Goal: Task Accomplishment & Management: Manage account settings

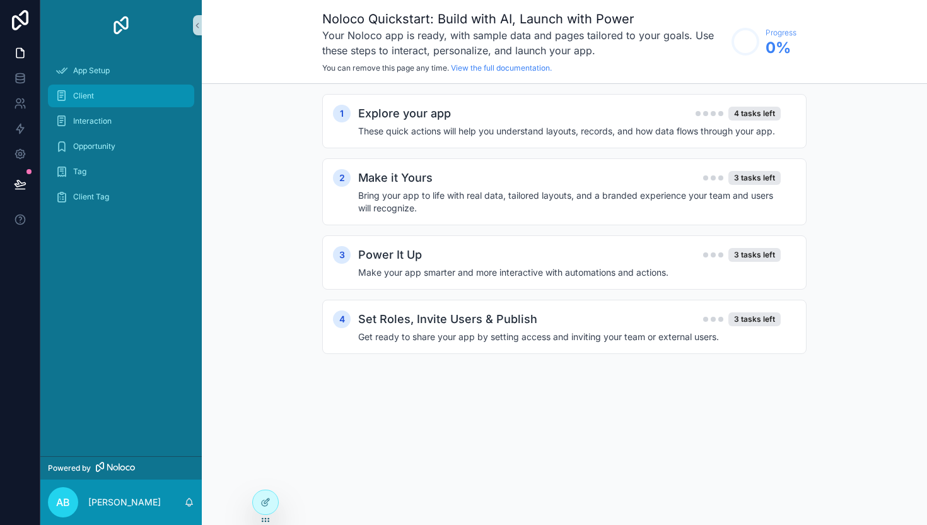
click at [112, 97] on div "Client" at bounding box center [120, 96] width 131 height 20
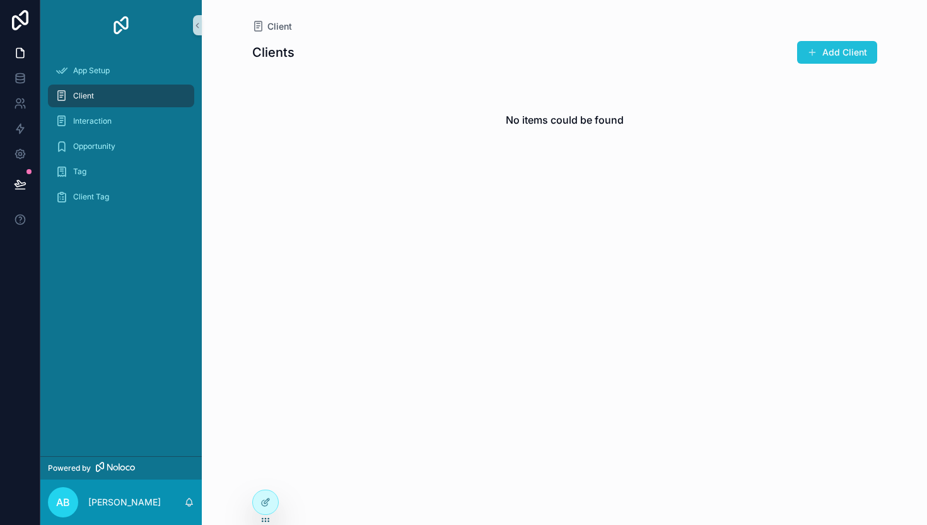
click at [839, 44] on button "Add Client" at bounding box center [837, 52] width 80 height 23
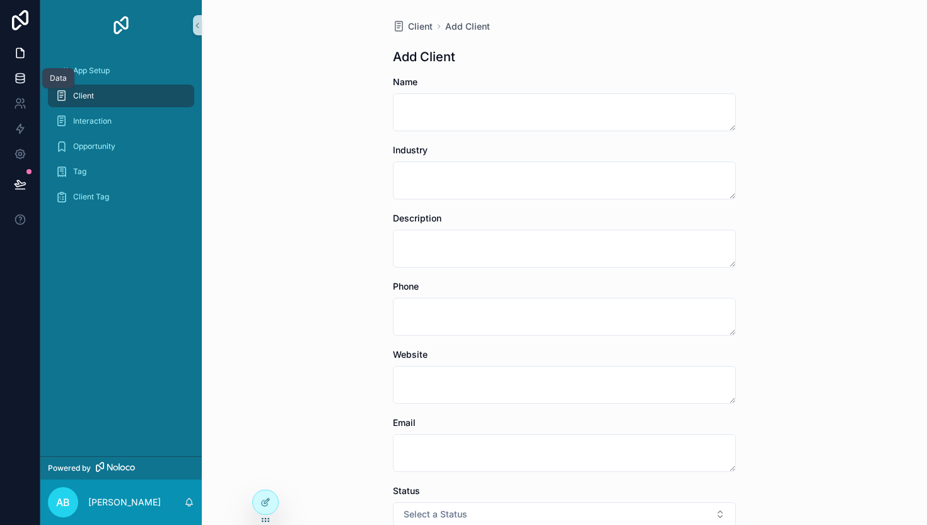
click at [26, 86] on link at bounding box center [20, 78] width 40 height 25
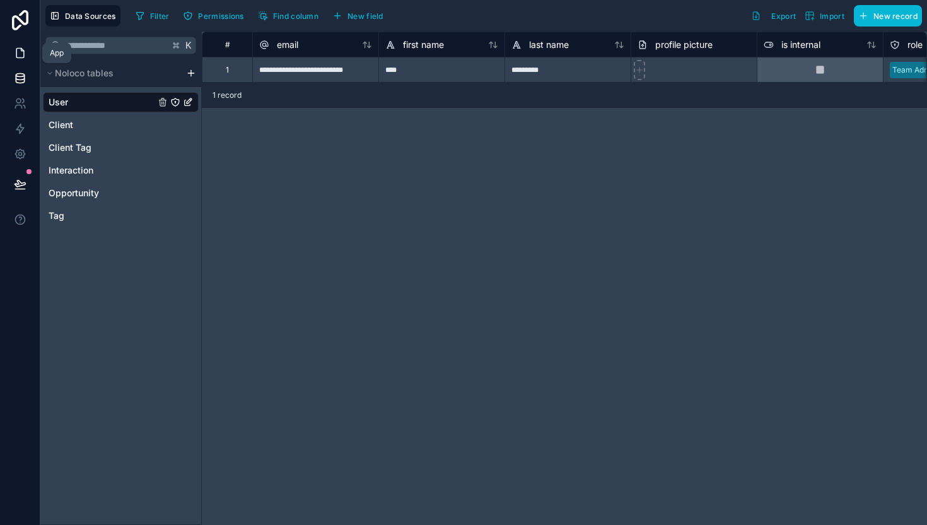
click at [23, 55] on icon at bounding box center [20, 53] width 8 height 9
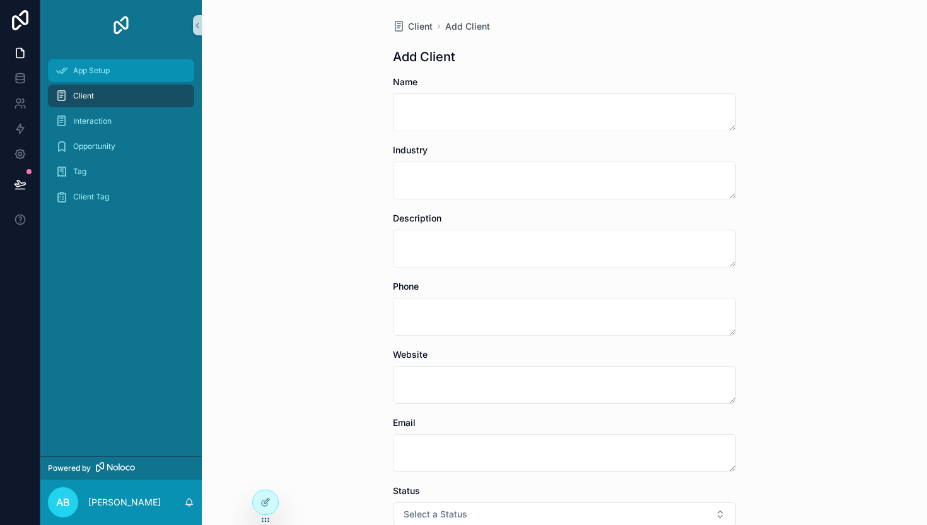
click at [95, 73] on span "App Setup" at bounding box center [91, 71] width 37 height 10
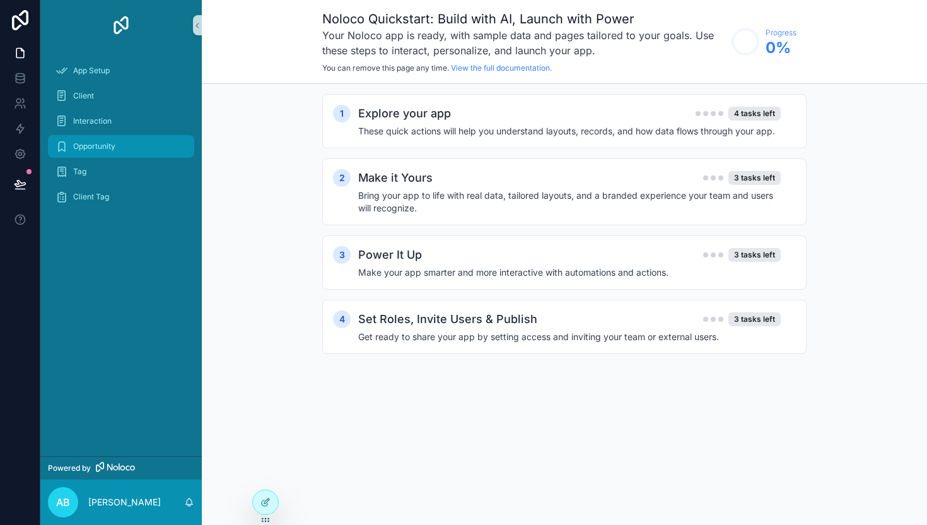
click at [86, 148] on span "Opportunity" at bounding box center [94, 146] width 42 height 10
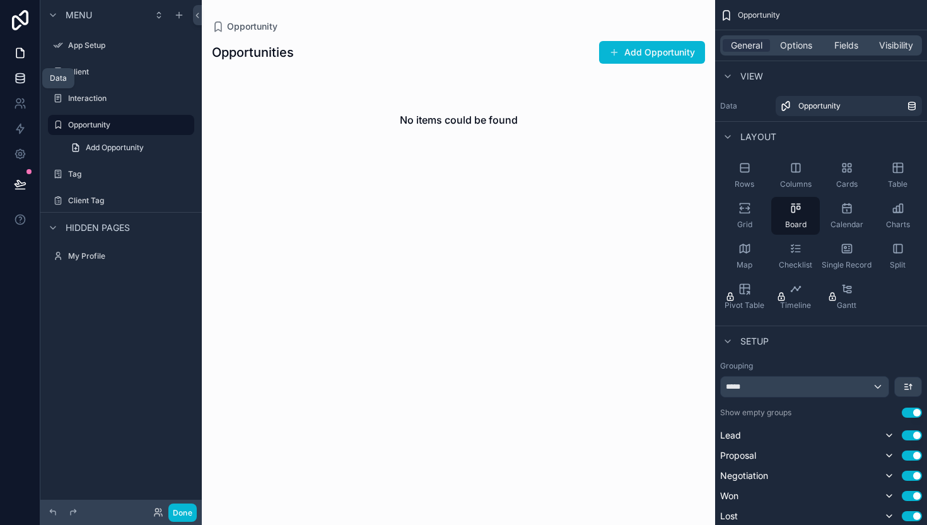
click at [16, 79] on icon at bounding box center [20, 80] width 8 height 5
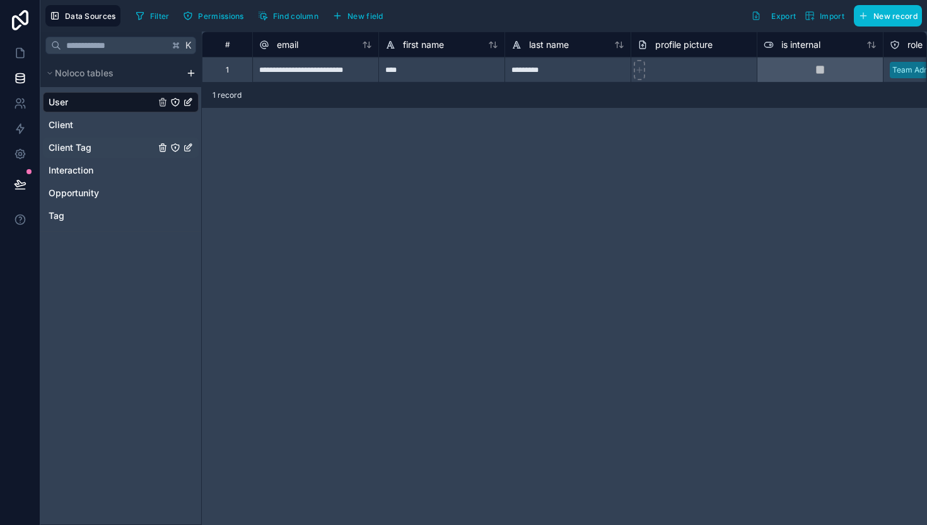
click at [72, 141] on span "Client Tag" at bounding box center [70, 147] width 43 height 13
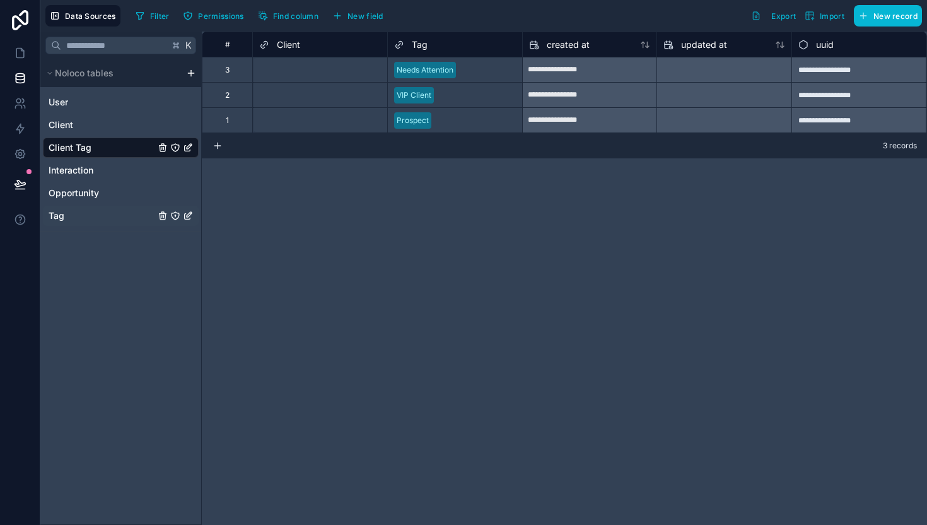
click at [101, 221] on div "Tag" at bounding box center [121, 216] width 156 height 20
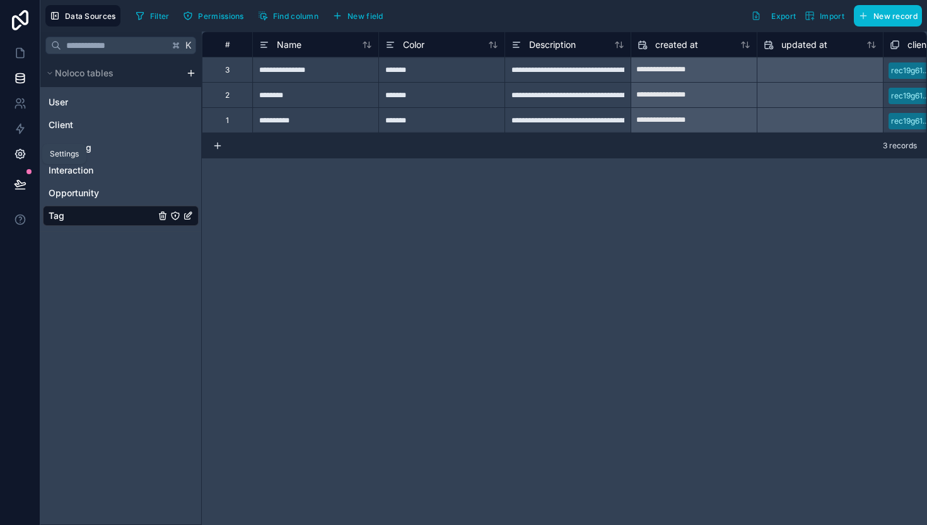
click at [19, 157] on icon at bounding box center [19, 153] width 9 height 9
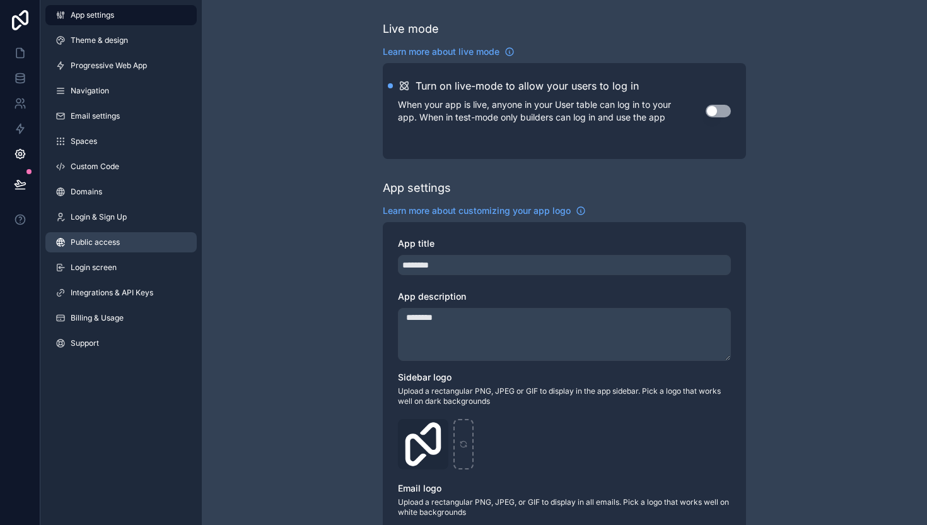
click at [101, 238] on span "Public access" at bounding box center [95, 242] width 49 height 10
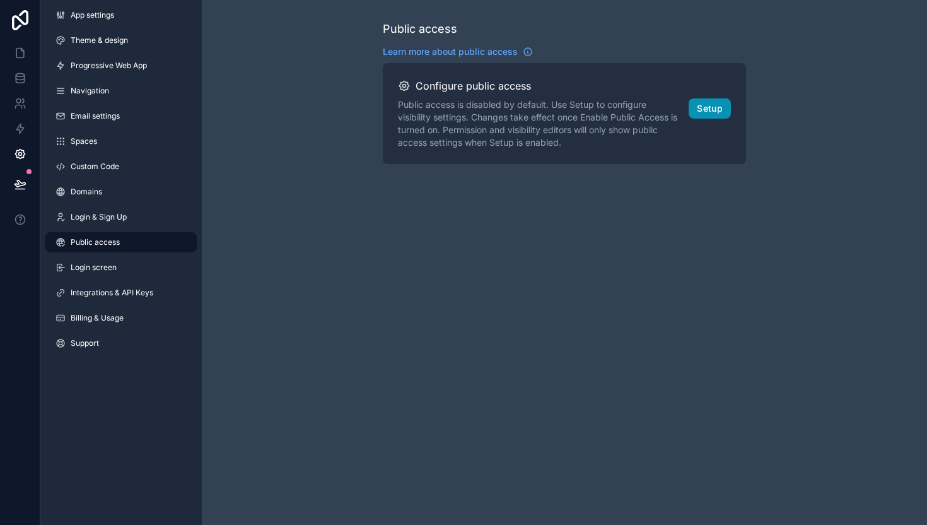
click at [709, 108] on button "Setup" at bounding box center [710, 108] width 42 height 20
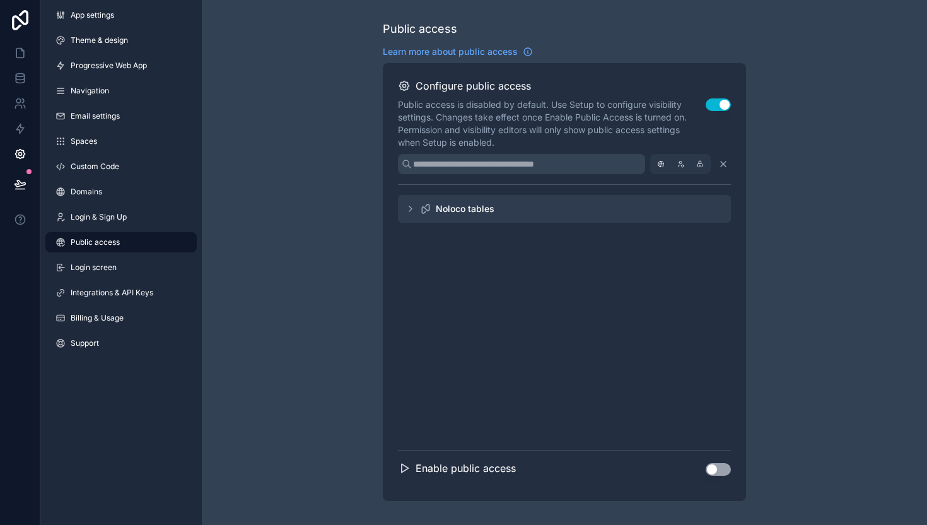
click at [411, 211] on icon "scrollable content" at bounding box center [410, 209] width 10 height 10
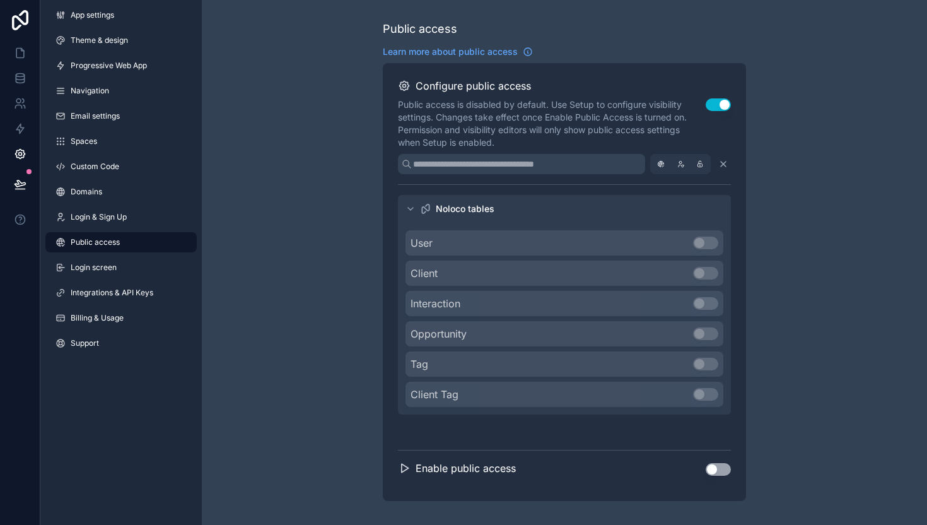
click at [411, 211] on icon "scrollable content" at bounding box center [410, 209] width 10 height 10
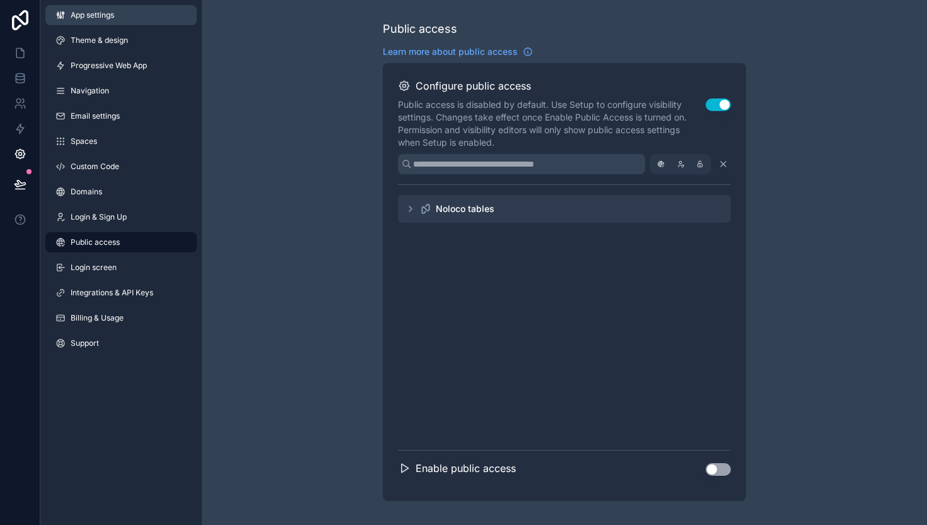
click at [88, 21] on link "App settings" at bounding box center [120, 15] width 151 height 20
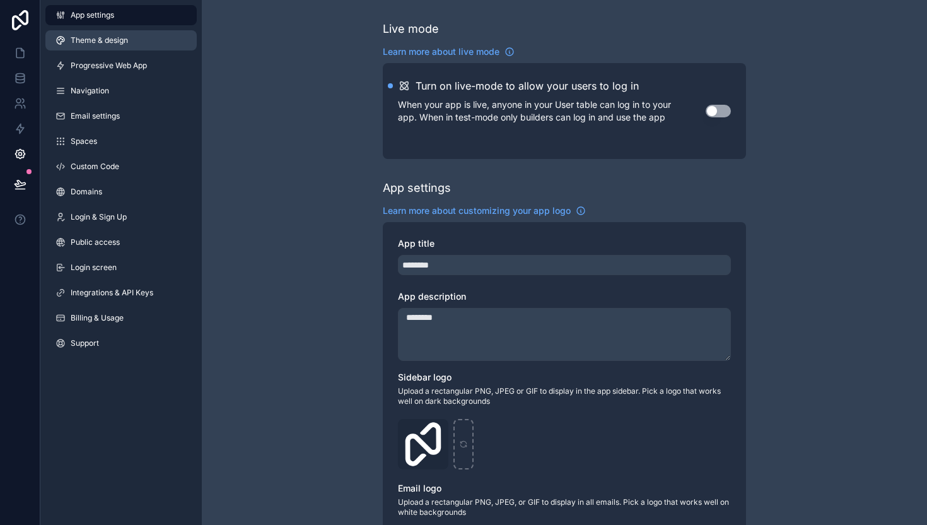
click at [92, 38] on span "Theme & design" at bounding box center [99, 40] width 57 height 10
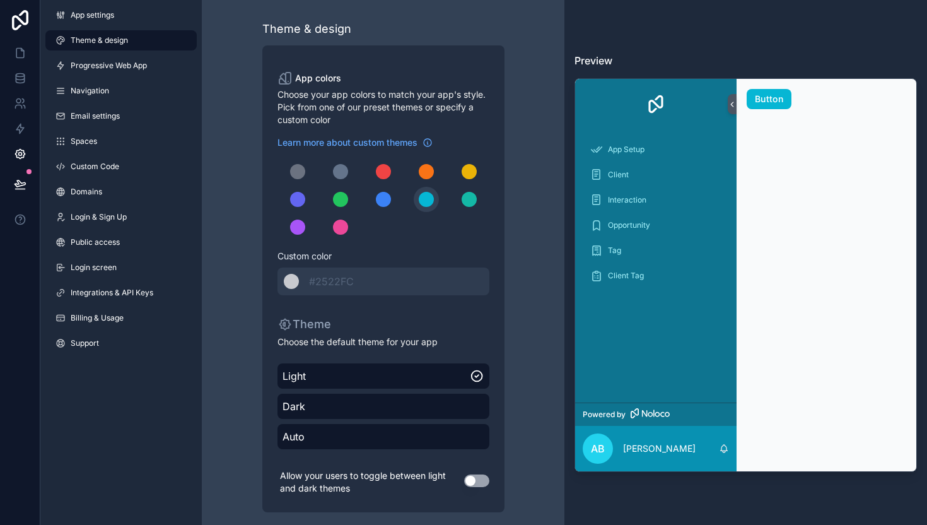
click at [109, 102] on div "App settings Theme & design Progressive Web App Navigation Email settings Space…" at bounding box center [120, 181] width 161 height 363
click at [103, 98] on link "Navigation" at bounding box center [120, 91] width 151 height 20
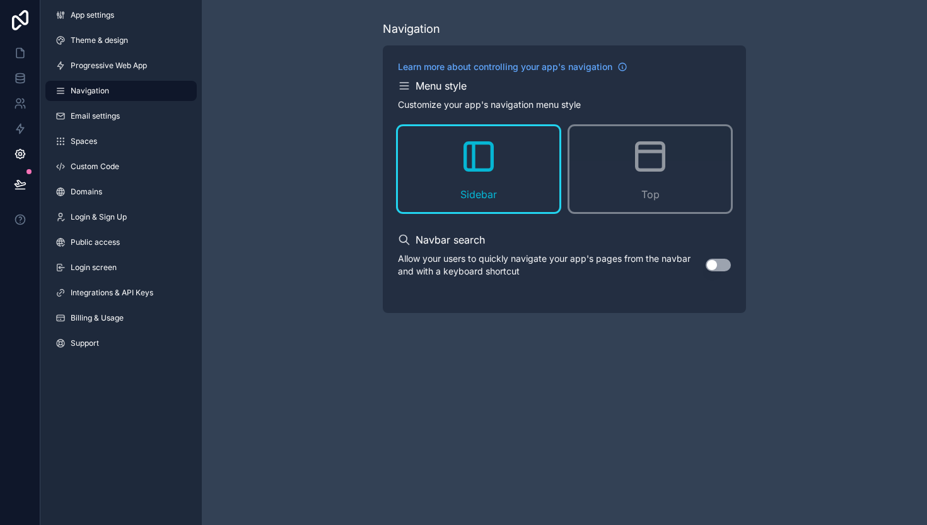
click at [110, 126] on div "App settings Theme & design Progressive Web App Navigation Email settings Space…" at bounding box center [120, 181] width 161 height 363
click at [106, 119] on span "Email settings" at bounding box center [95, 116] width 49 height 10
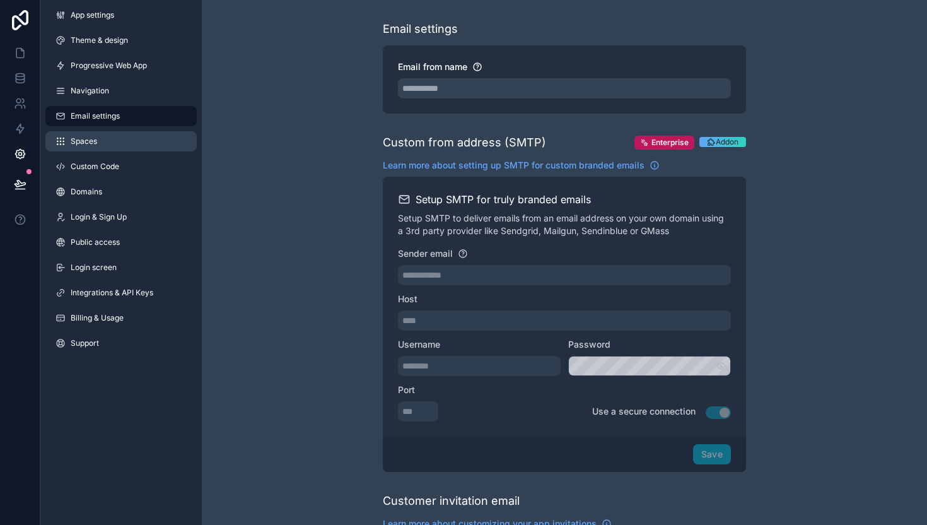
click at [98, 136] on link "Spaces" at bounding box center [120, 141] width 151 height 20
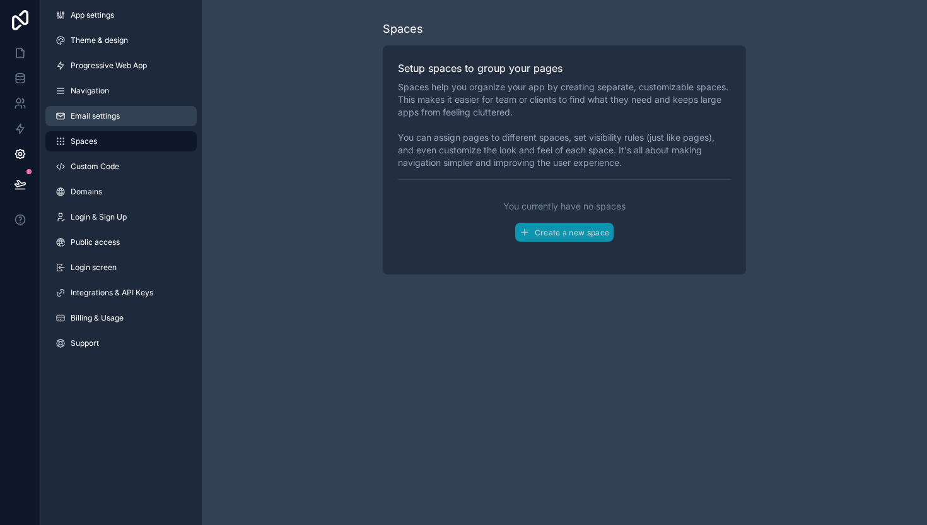
click at [98, 120] on span "Email settings" at bounding box center [95, 116] width 49 height 10
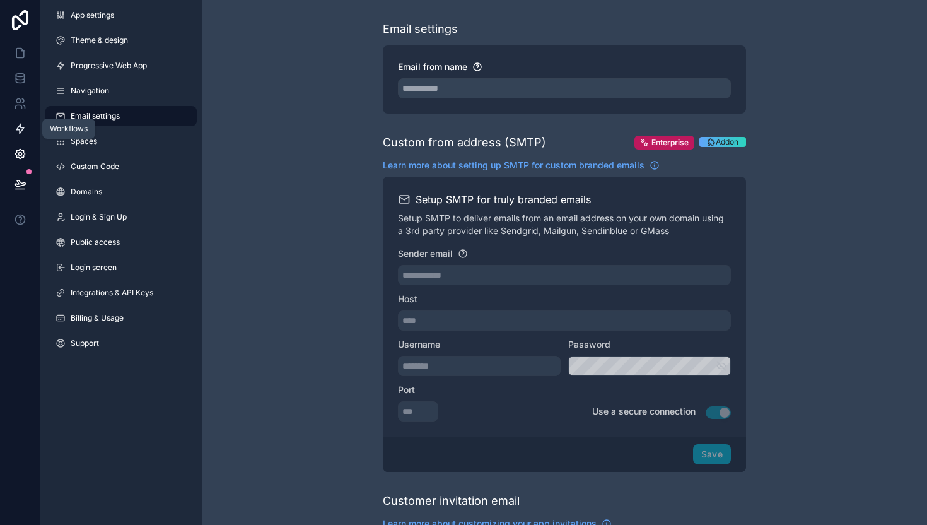
click at [20, 129] on icon at bounding box center [20, 128] width 13 height 13
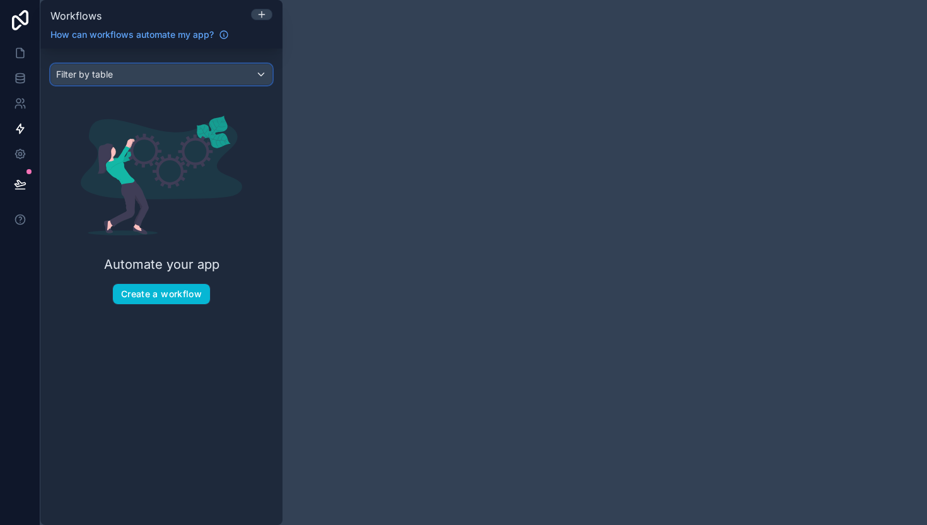
click at [262, 76] on div "Filter by table" at bounding box center [161, 74] width 221 height 20
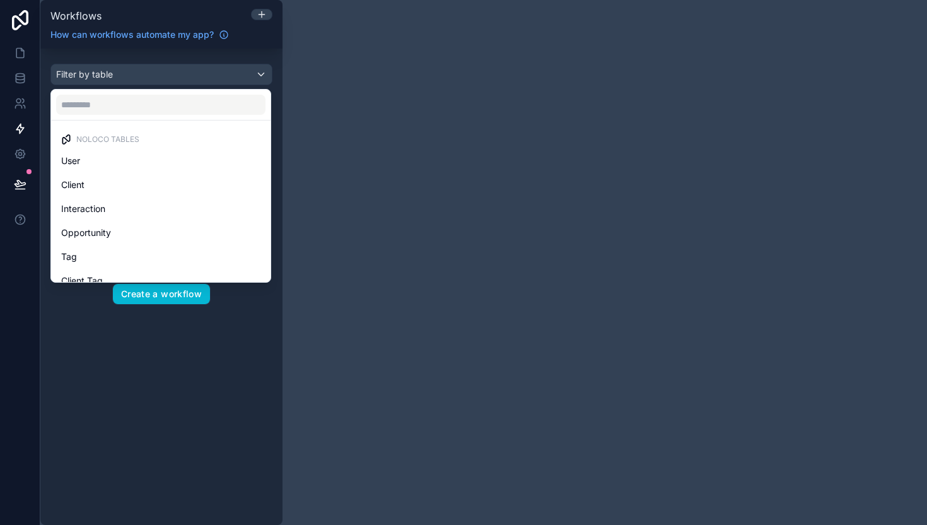
click at [218, 324] on div "scrollable content" at bounding box center [463, 262] width 927 height 525
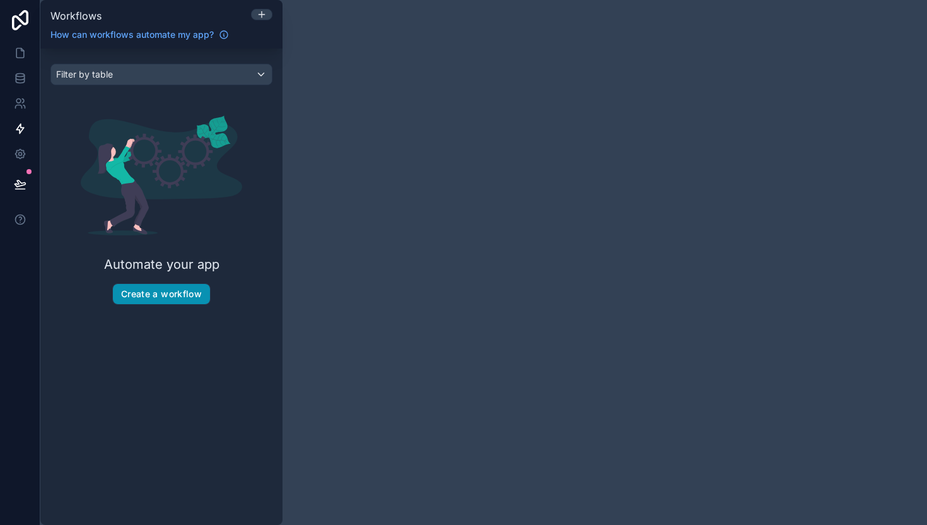
click at [183, 296] on button "Create a workflow" at bounding box center [161, 294] width 97 height 20
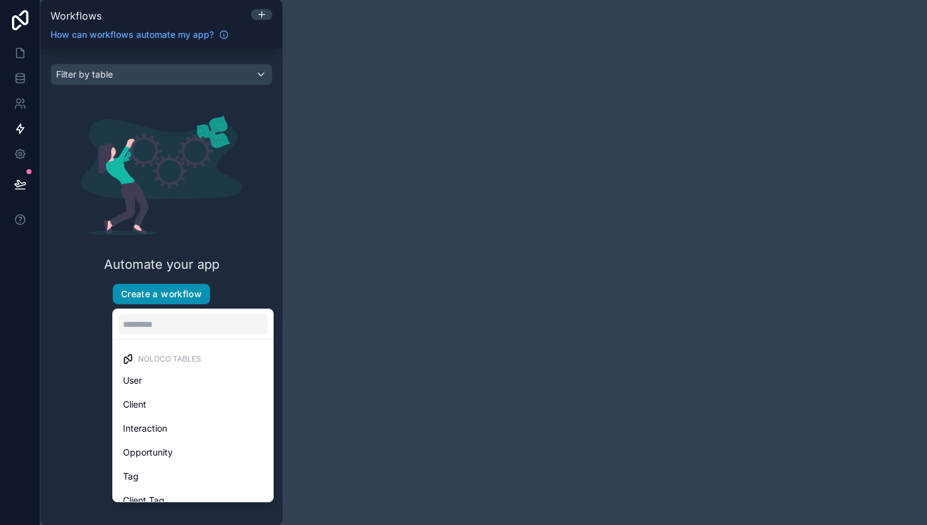
scroll to position [13, 0]
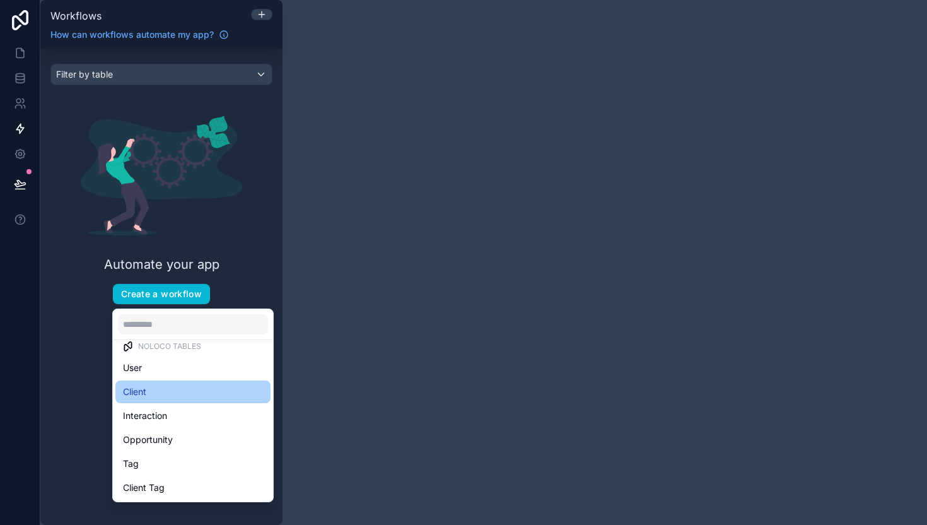
click at [146, 397] on span "Client" at bounding box center [134, 391] width 23 height 15
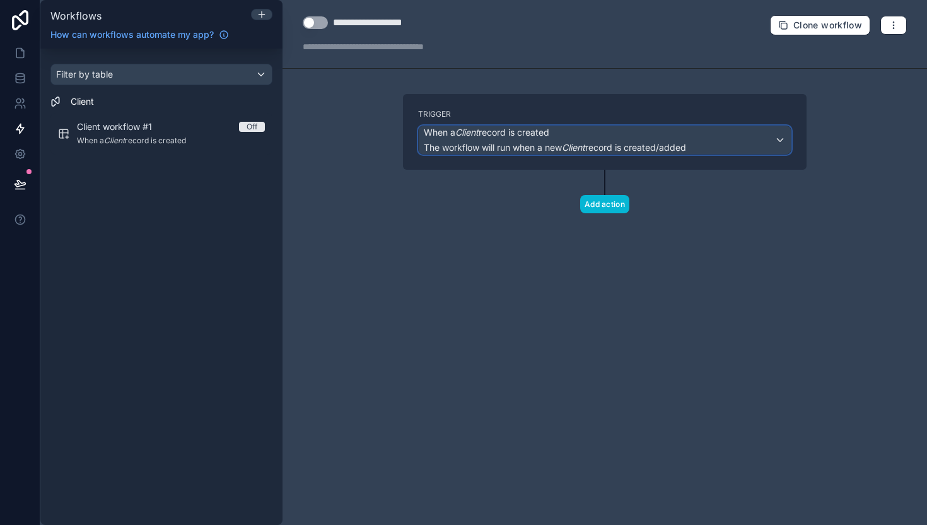
click at [591, 130] on span "When a Client record is created" at bounding box center [555, 132] width 262 height 13
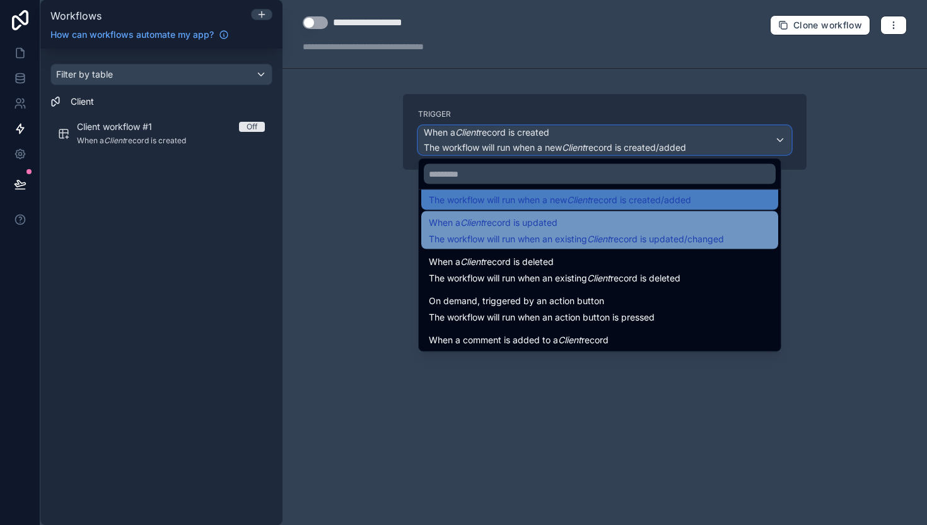
scroll to position [45, 0]
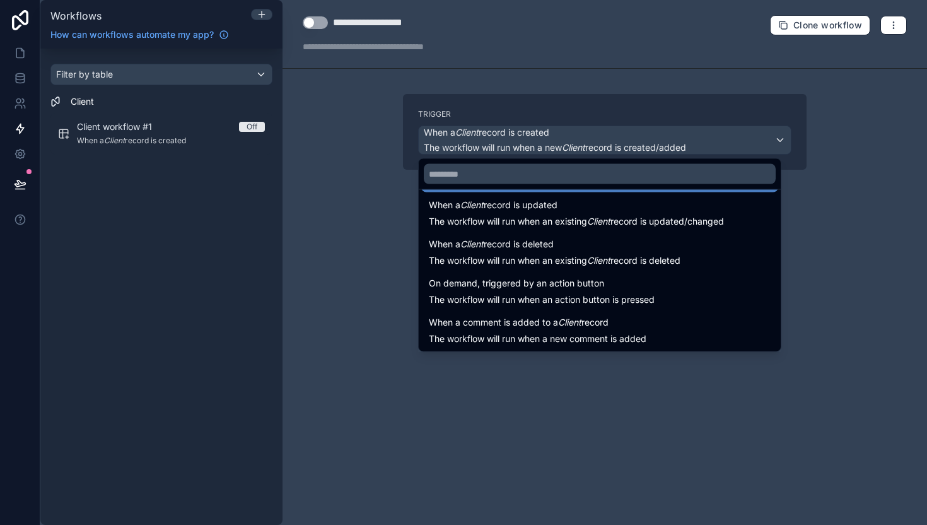
click at [895, 282] on div at bounding box center [463, 262] width 927 height 525
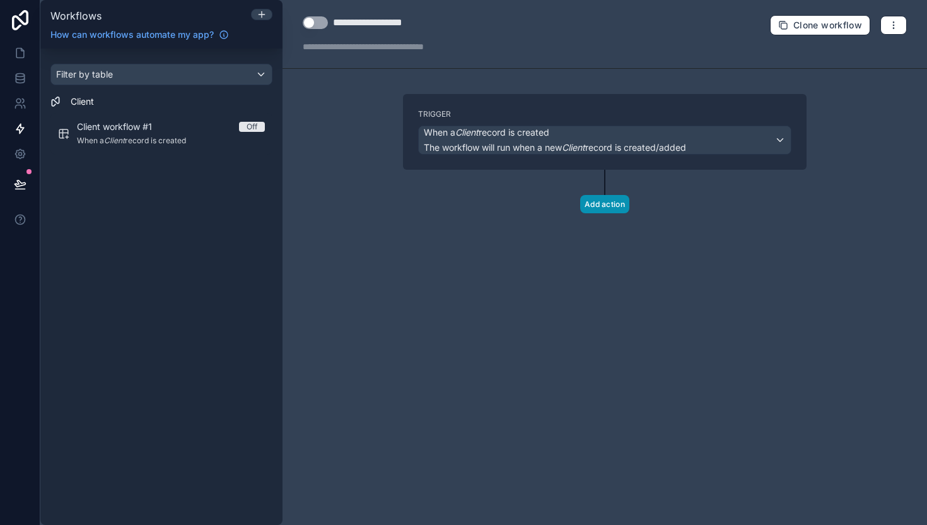
click at [608, 209] on button "Add action" at bounding box center [604, 204] width 49 height 18
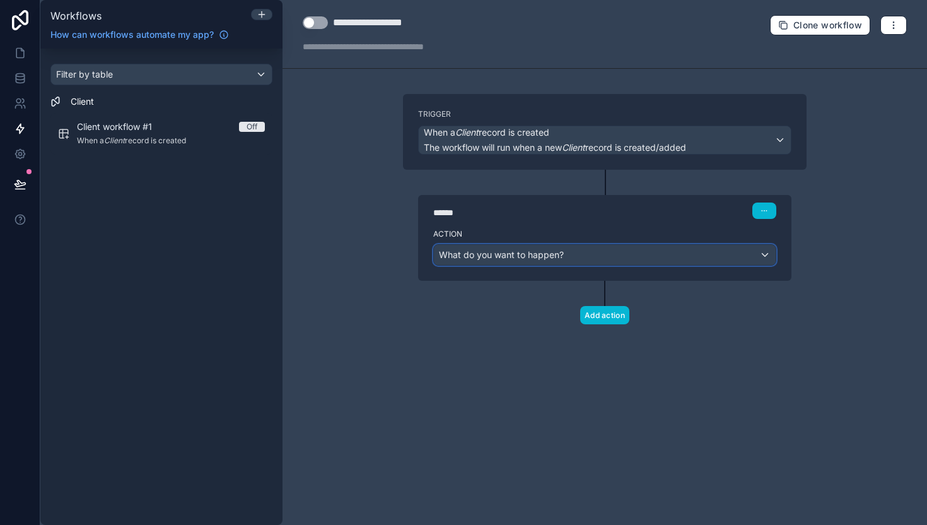
click at [592, 259] on div "What do you want to happen?" at bounding box center [605, 255] width 342 height 20
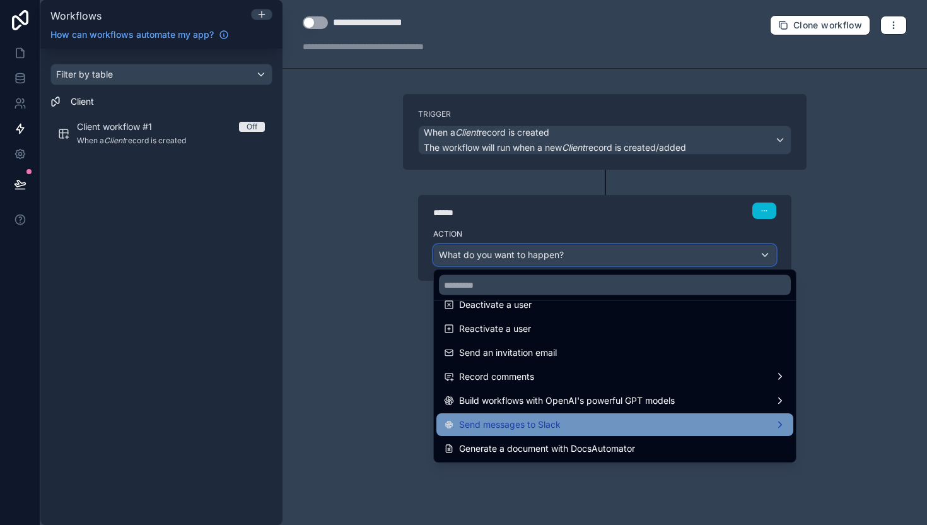
scroll to position [0, 0]
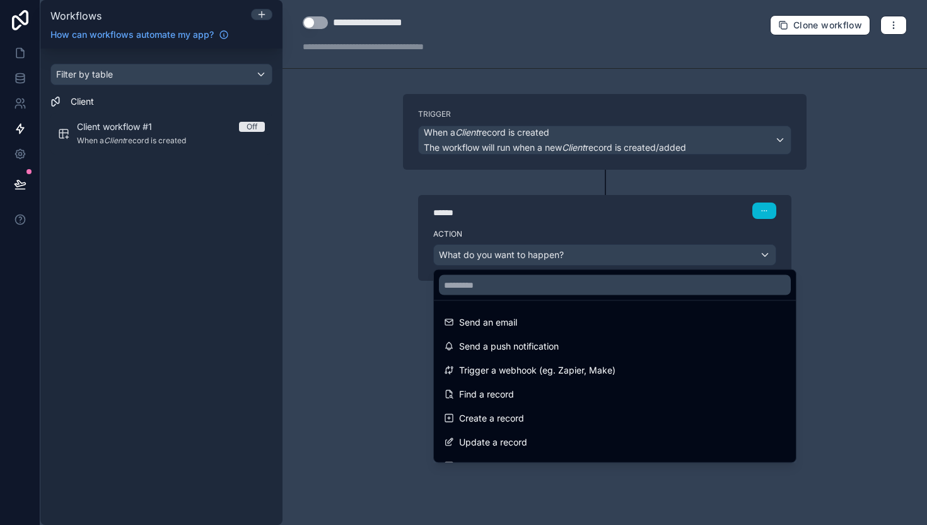
click at [408, 244] on div at bounding box center [463, 262] width 927 height 525
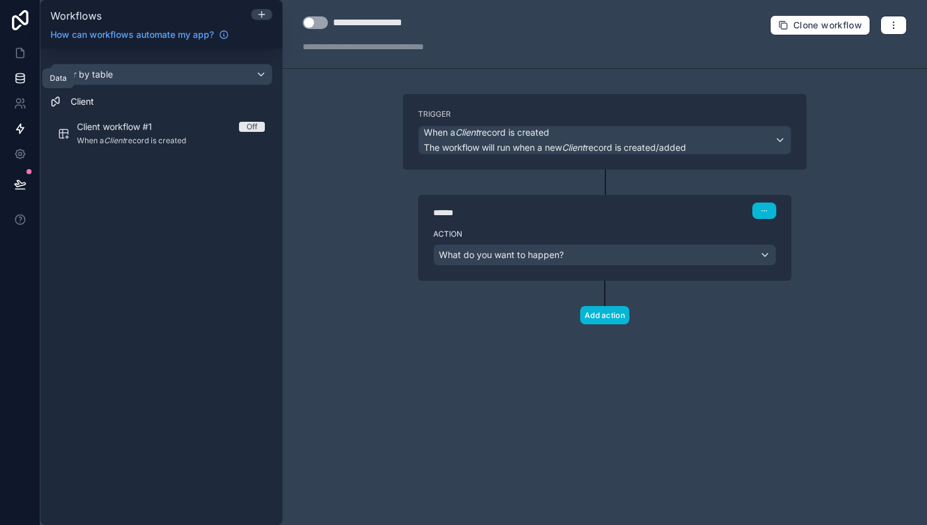
click at [21, 78] on icon at bounding box center [20, 78] width 13 height 13
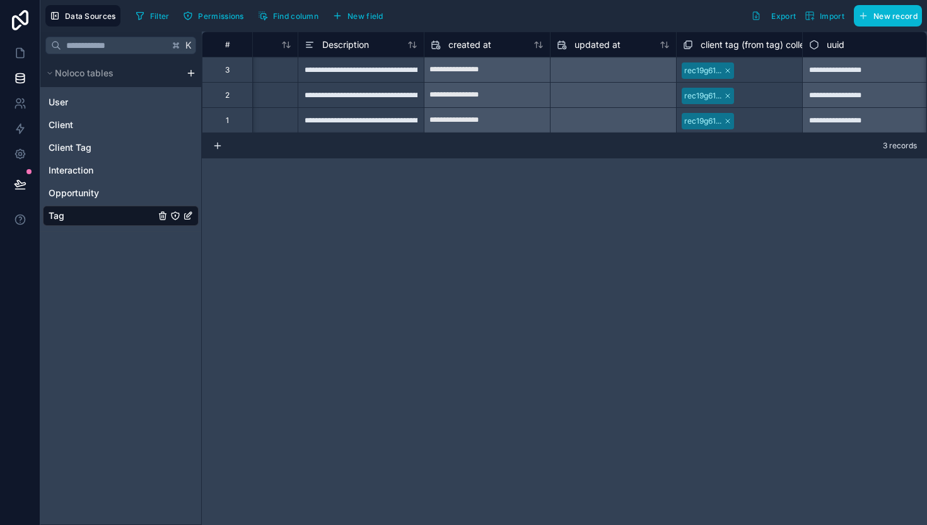
scroll to position [0, 209]
click at [95, 170] on div "Interaction" at bounding box center [121, 170] width 156 height 20
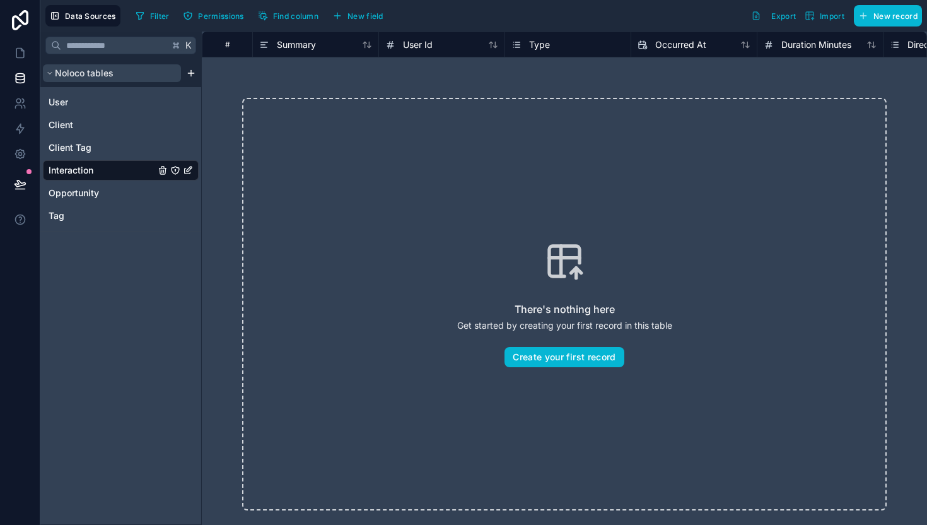
click at [96, 73] on span "Noloco tables" at bounding box center [84, 73] width 59 height 13
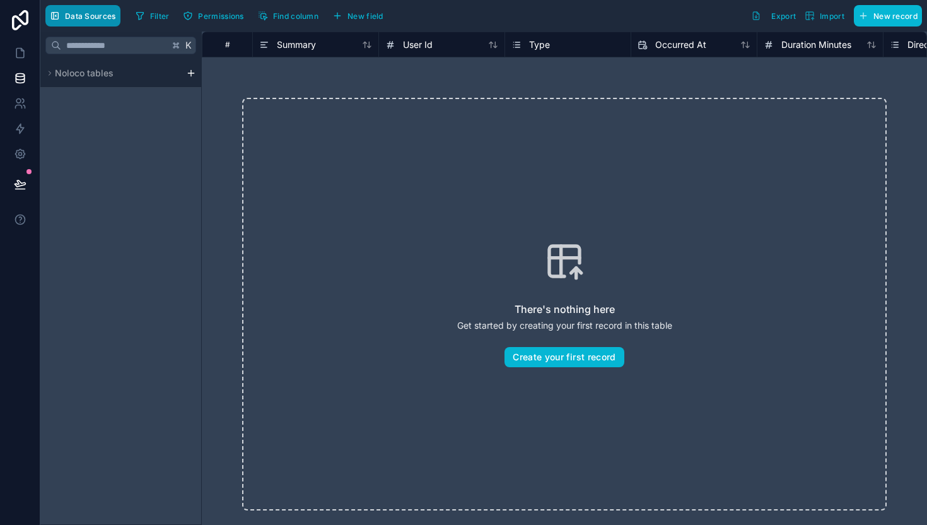
click at [78, 13] on span "Data Sources" at bounding box center [90, 15] width 51 height 9
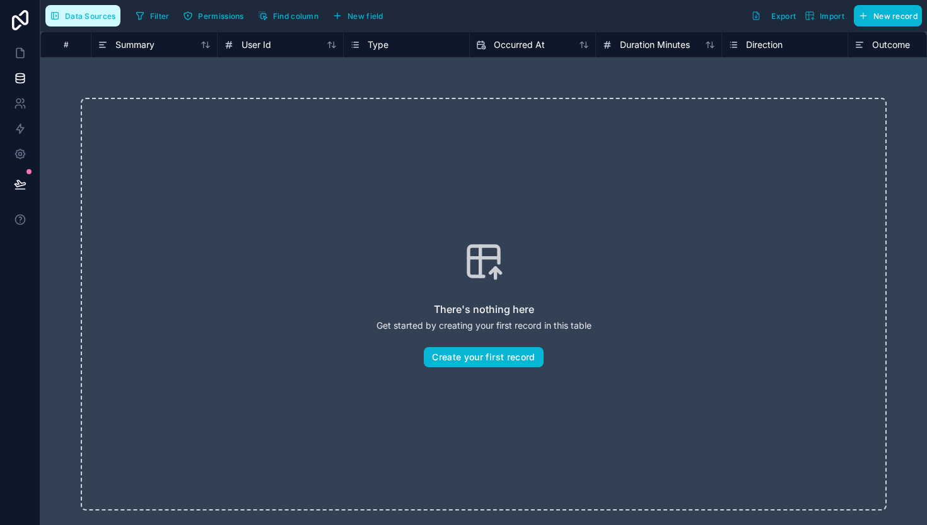
click at [78, 13] on span "Data Sources" at bounding box center [90, 15] width 51 height 9
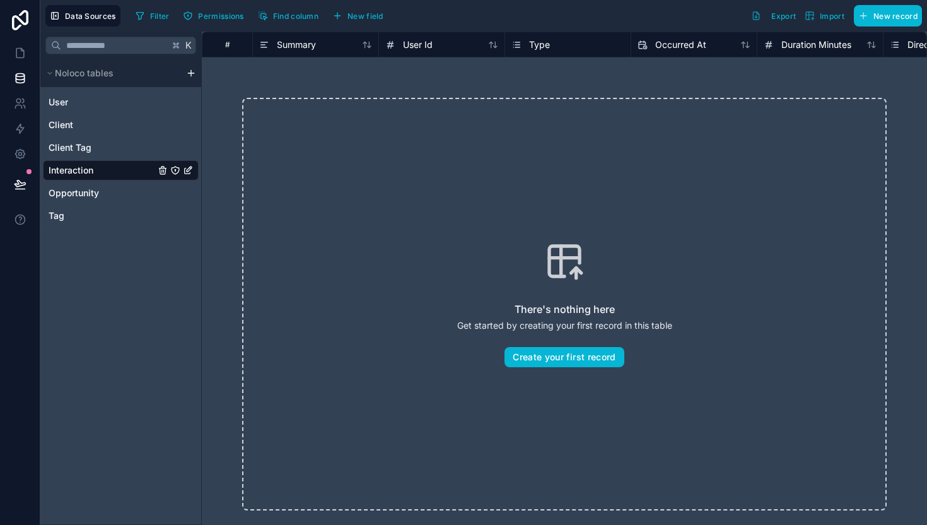
click at [190, 73] on html "Data Sources Filter Permissions Find column New field Export Import New record …" at bounding box center [463, 262] width 927 height 525
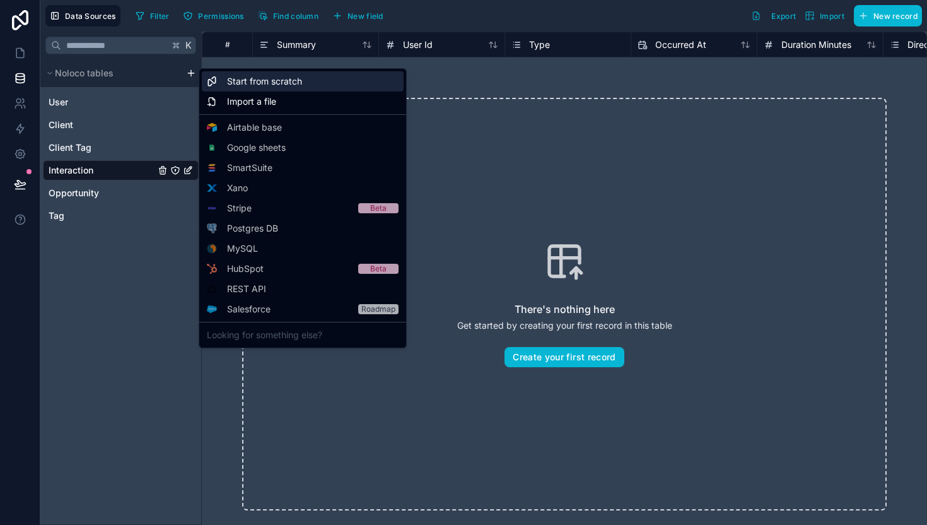
click at [278, 80] on span "Start from scratch" at bounding box center [264, 81] width 75 height 13
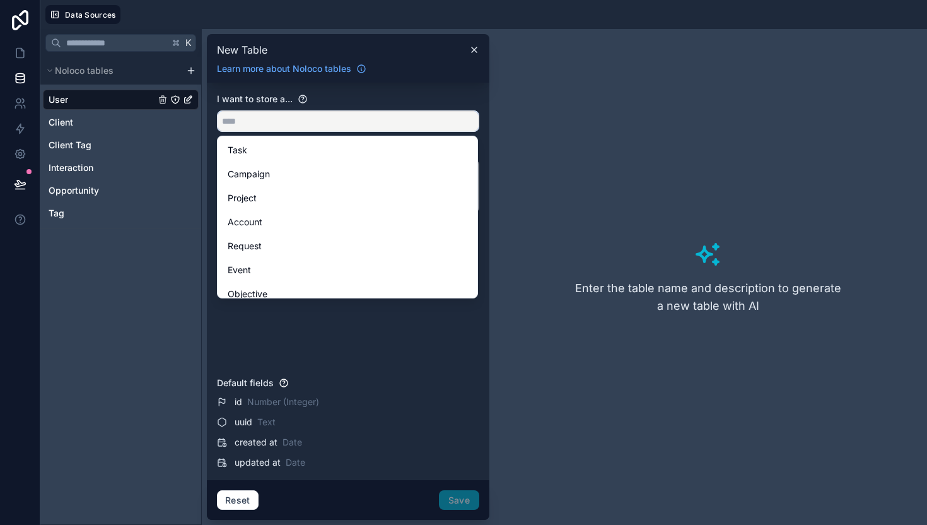
click at [287, 126] on input "text" at bounding box center [348, 121] width 261 height 20
click at [289, 119] on input "text" at bounding box center [348, 121] width 261 height 20
type input "*"
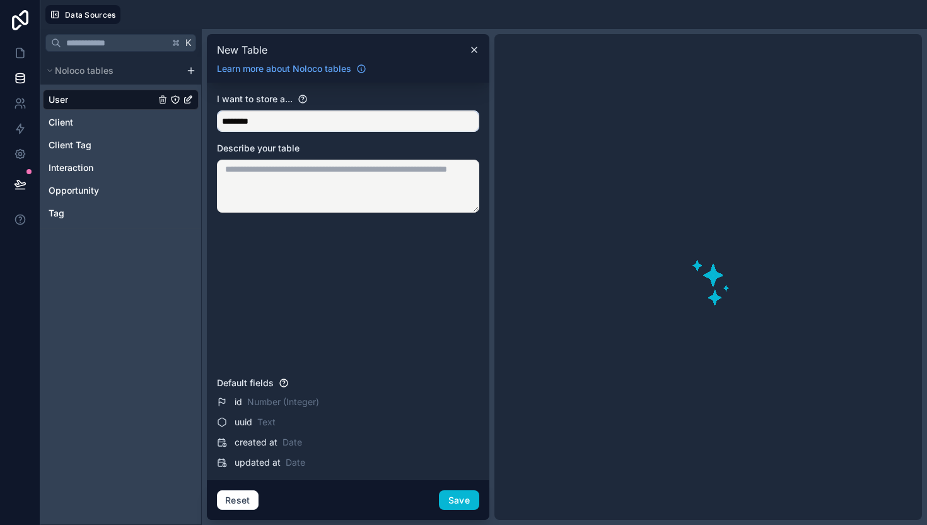
scroll to position [0, 0]
type input "********"
click at [460, 499] on button "Save" at bounding box center [459, 500] width 40 height 20
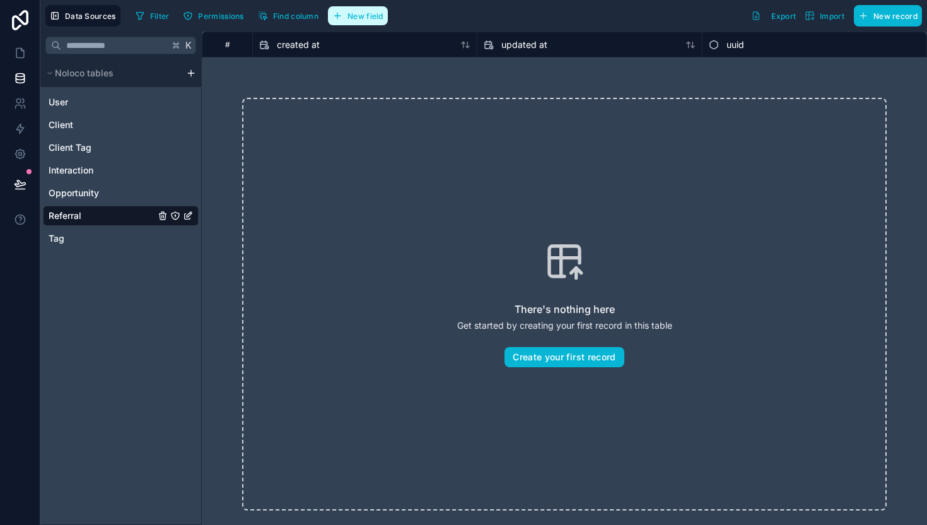
click at [367, 23] on button "New field" at bounding box center [358, 15] width 60 height 19
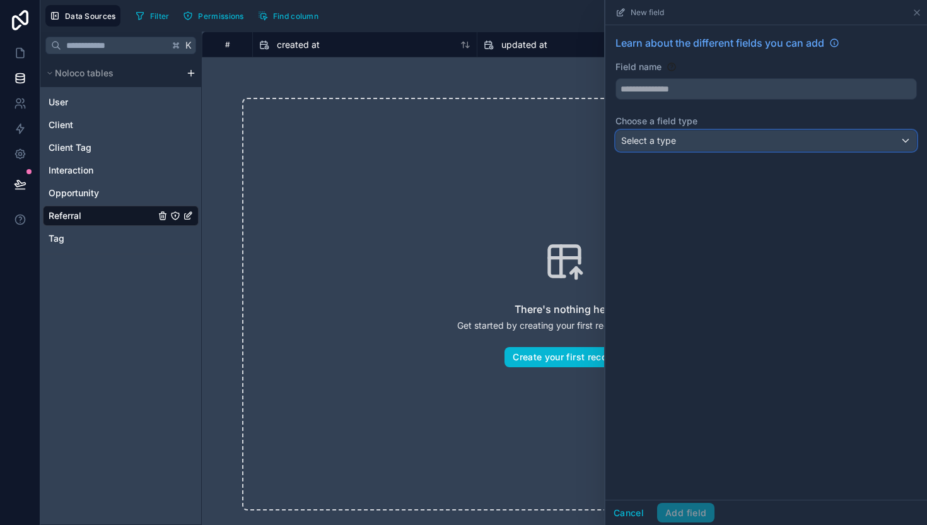
click at [709, 137] on div "Select a type" at bounding box center [766, 141] width 300 height 20
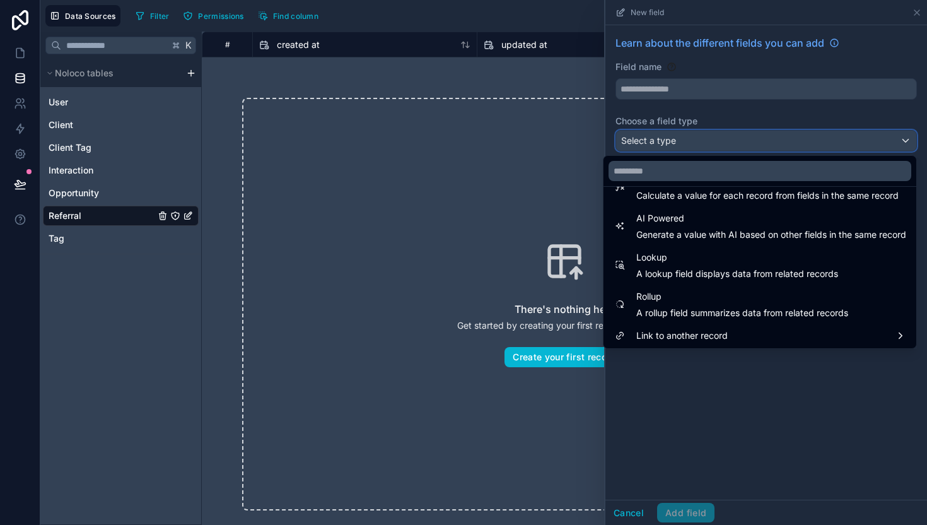
scroll to position [366, 0]
click at [725, 415] on div at bounding box center [766, 262] width 322 height 525
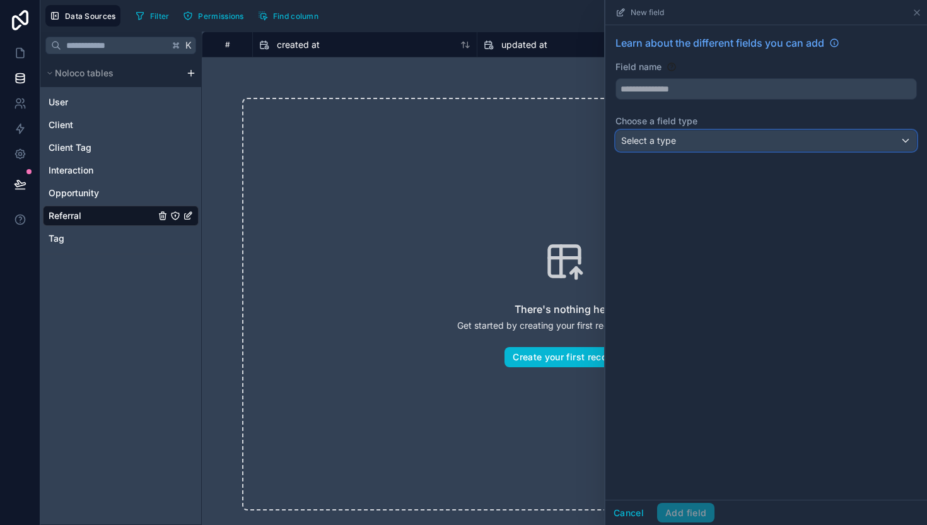
click at [672, 135] on span "Select a type" at bounding box center [648, 140] width 55 height 11
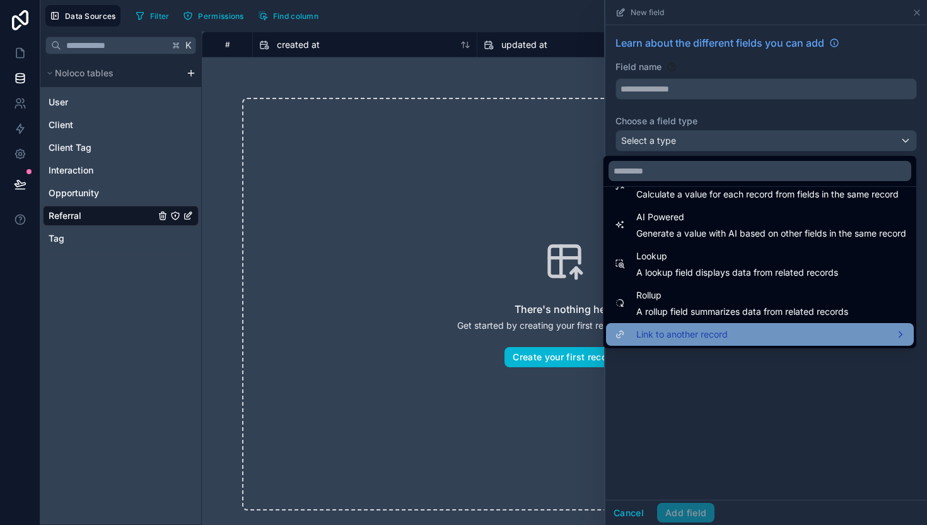
click at [726, 328] on div "Link to another record" at bounding box center [759, 334] width 293 height 15
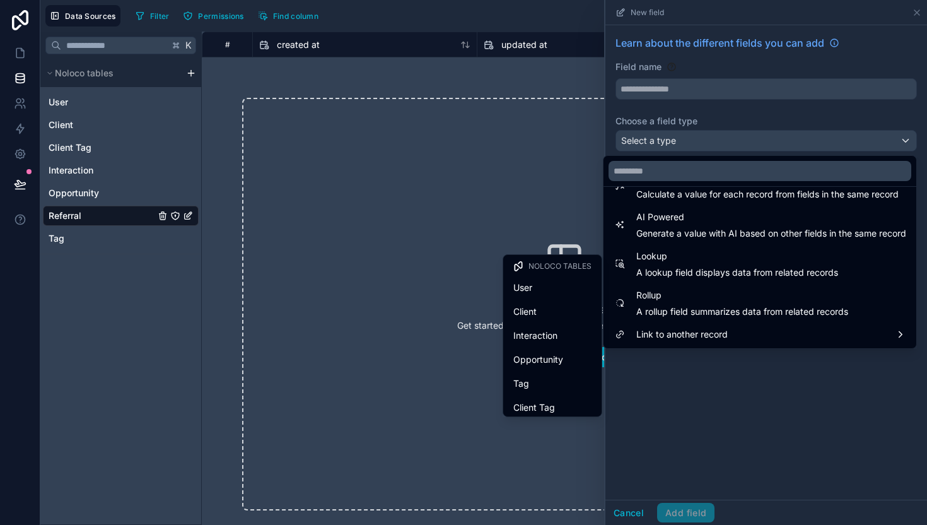
click at [734, 405] on div at bounding box center [766, 262] width 322 height 525
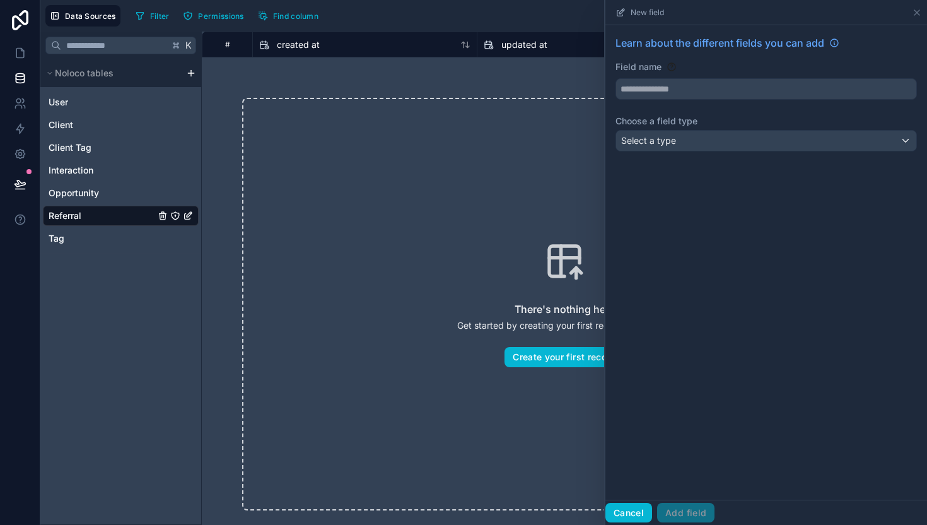
click at [636, 511] on button "Cancel" at bounding box center [628, 513] width 47 height 20
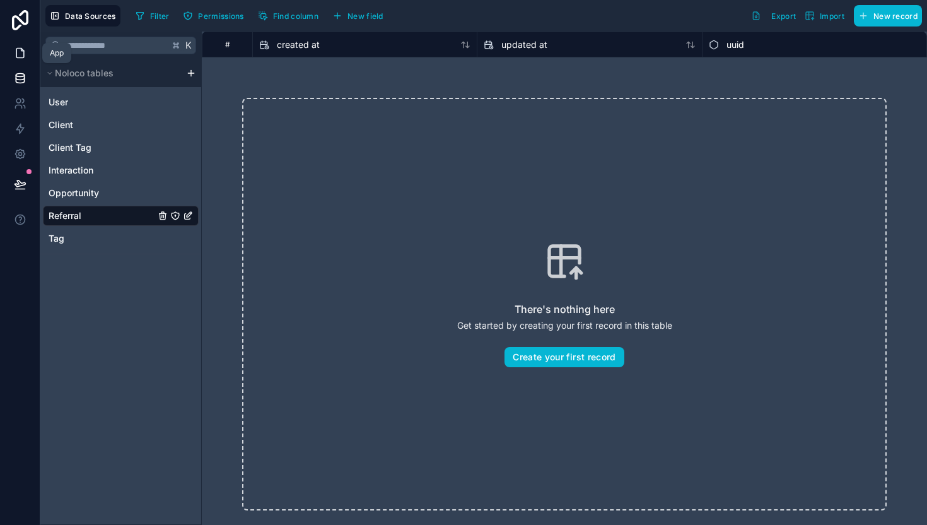
click at [16, 57] on icon at bounding box center [20, 53] width 8 height 9
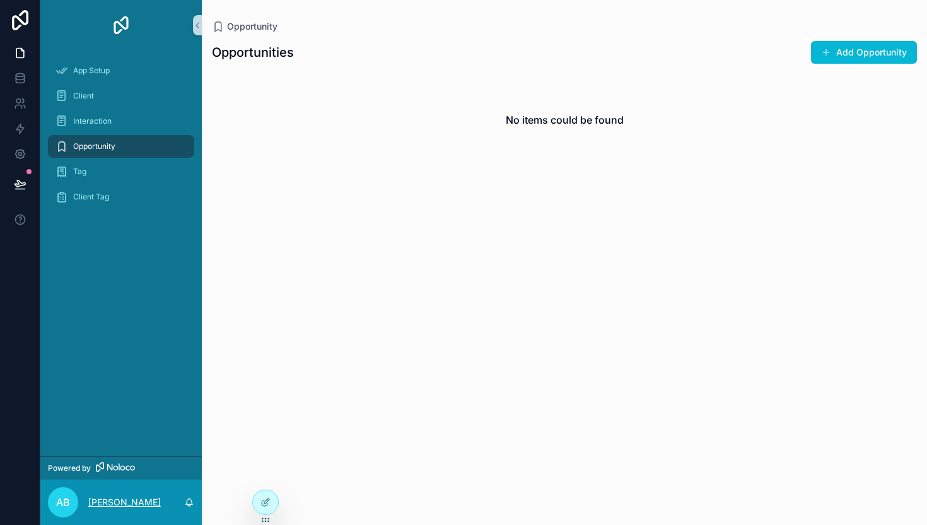
click at [105, 501] on p "[PERSON_NAME]" at bounding box center [124, 502] width 73 height 13
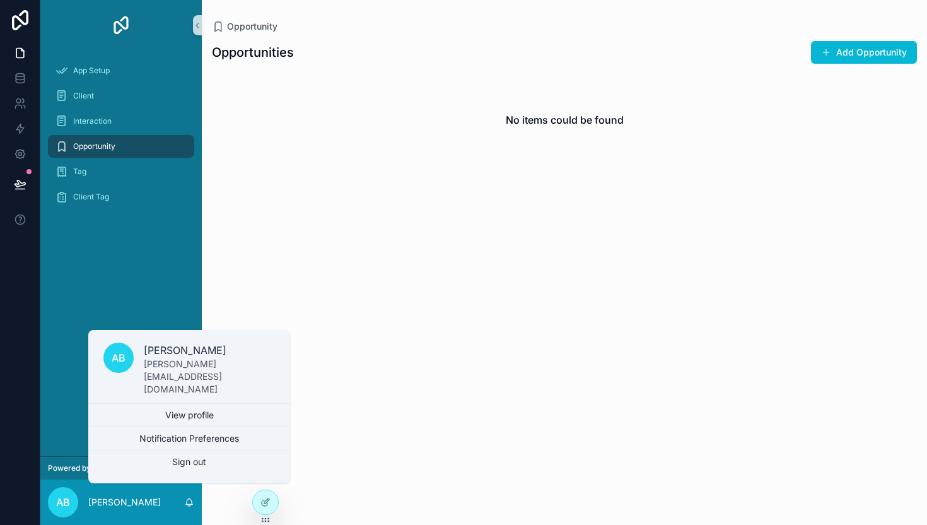
click at [151, 284] on div "App Setup Client Interaction Opportunity Tag Client Tag" at bounding box center [120, 252] width 161 height 405
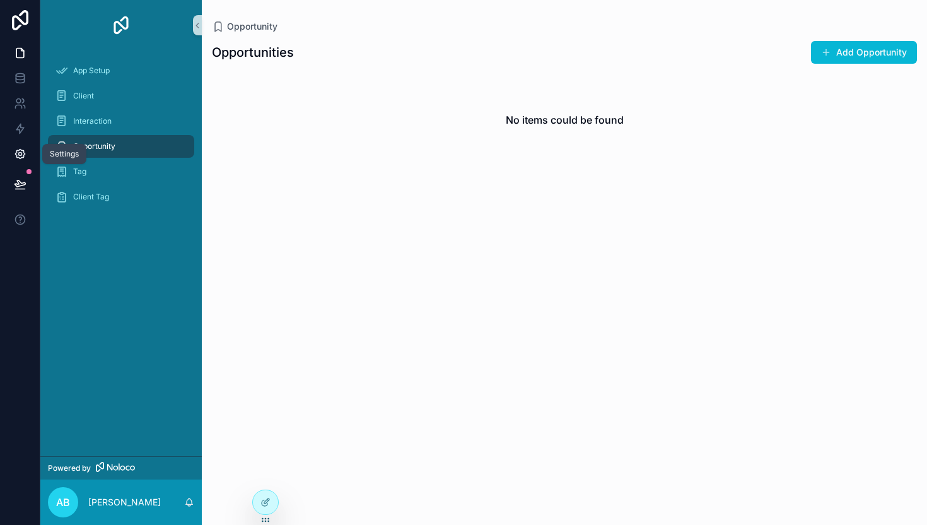
click at [21, 156] on icon at bounding box center [19, 153] width 9 height 9
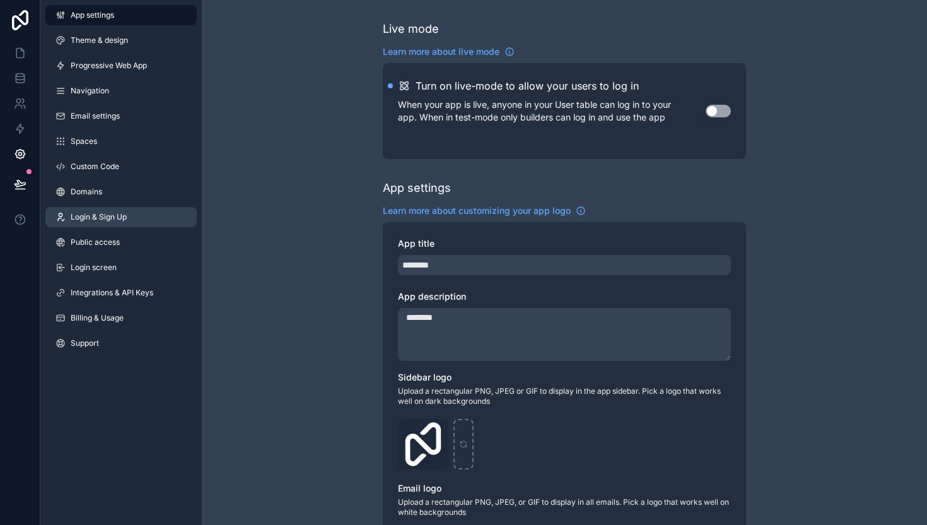
click at [112, 220] on span "Login & Sign Up" at bounding box center [99, 217] width 56 height 10
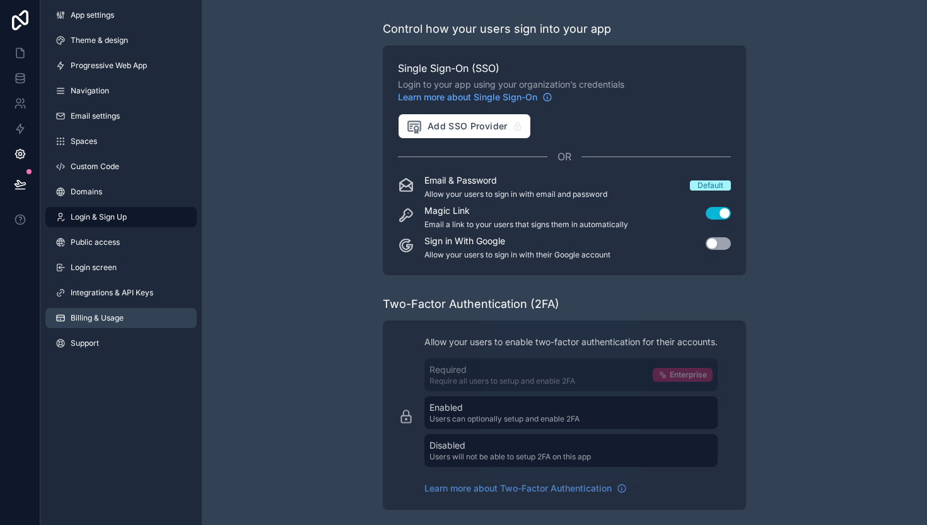
click at [125, 308] on link "Billing & Usage" at bounding box center [120, 318] width 151 height 20
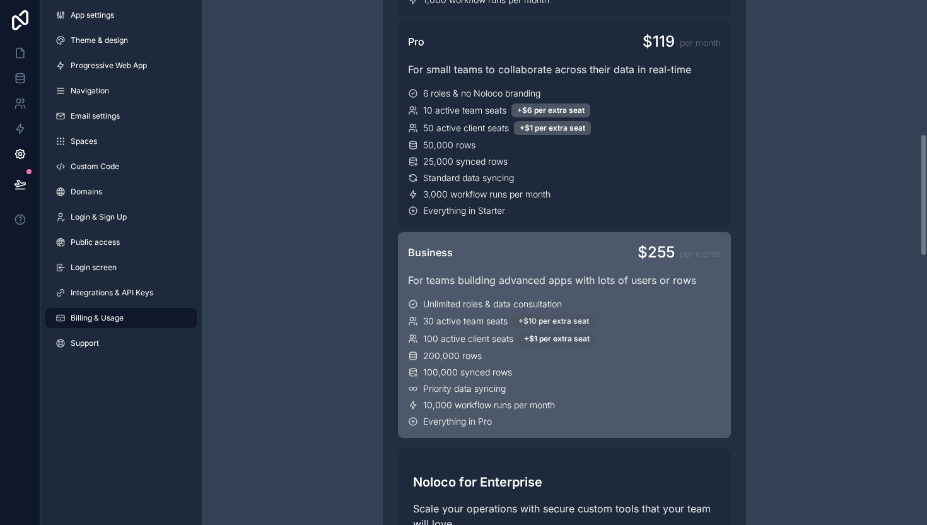
scroll to position [554, 0]
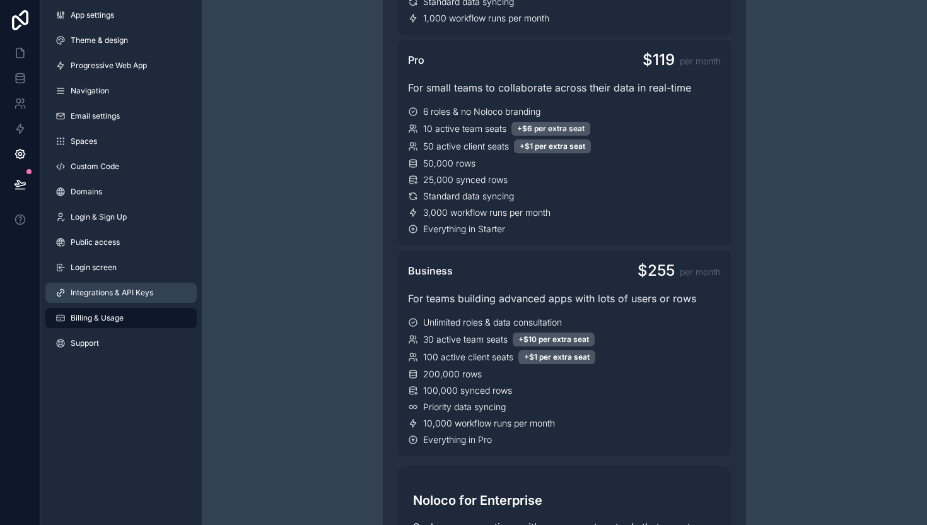
click at [125, 294] on span "Integrations & API Keys" at bounding box center [112, 293] width 83 height 10
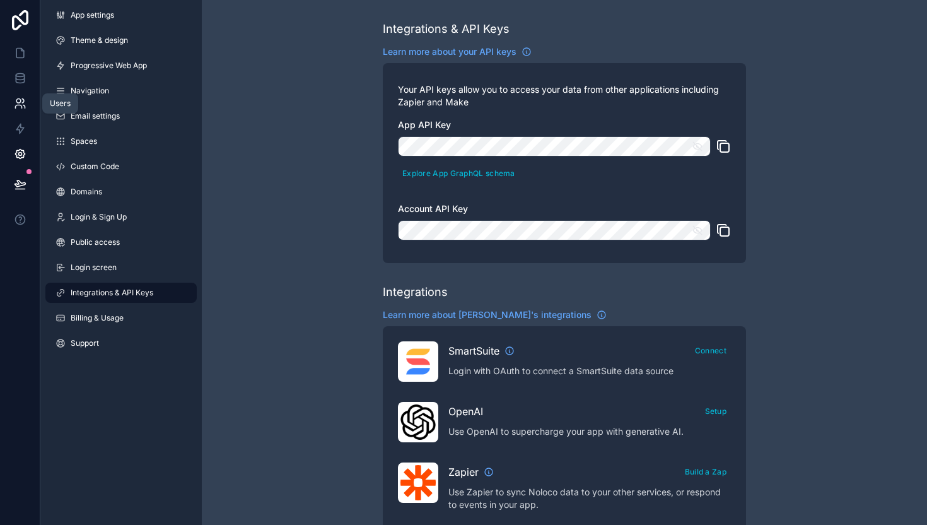
click at [11, 107] on link at bounding box center [20, 103] width 40 height 25
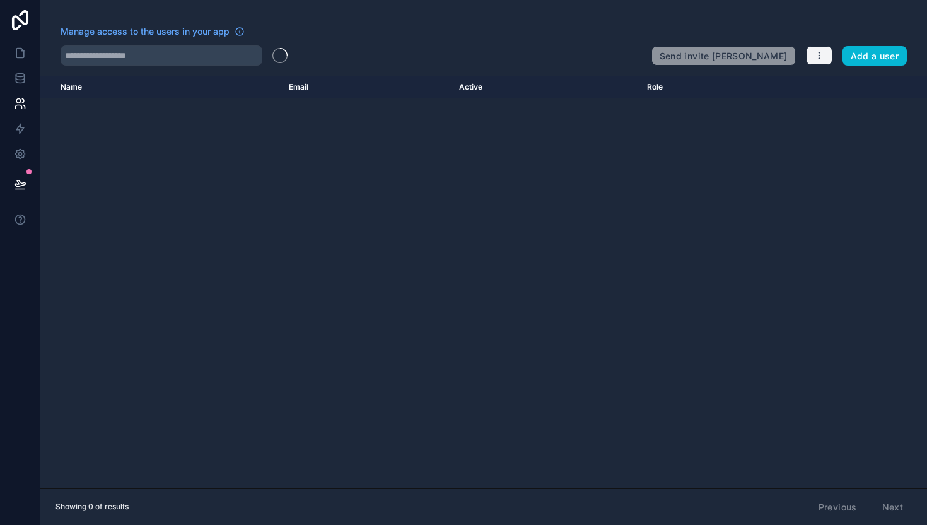
click at [826, 55] on button "button" at bounding box center [819, 55] width 26 height 19
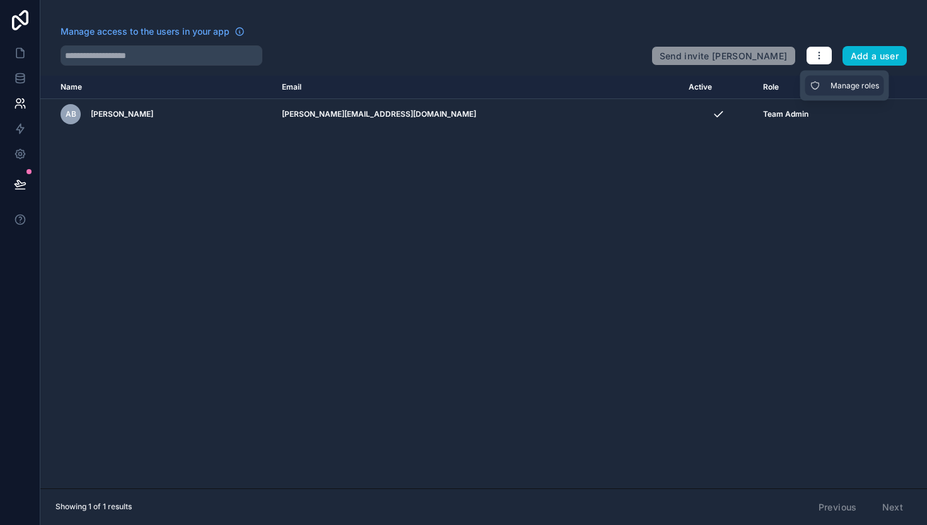
click at [832, 91] on link "Manage roles" at bounding box center [844, 86] width 79 height 20
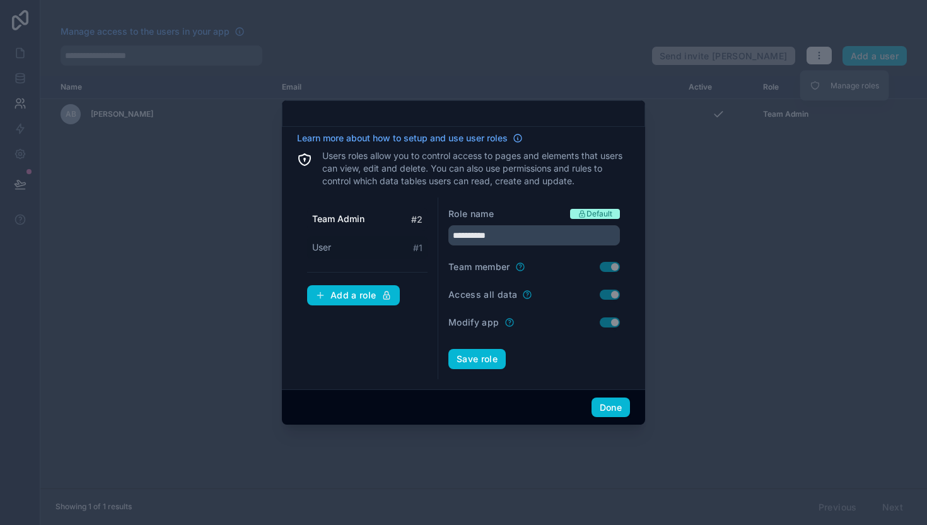
click at [335, 249] on div "User # 1" at bounding box center [367, 247] width 120 height 23
type input "****"
click at [604, 410] on button "Done" at bounding box center [610, 407] width 38 height 20
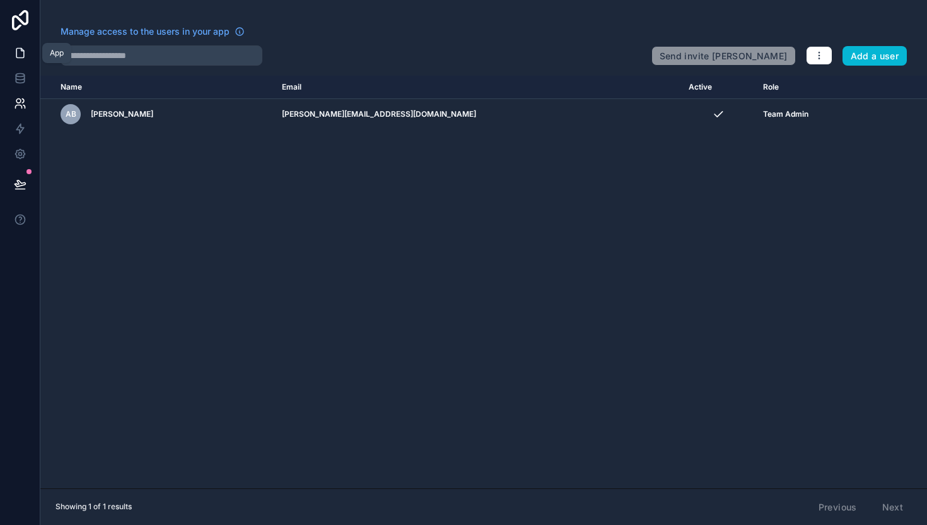
click at [21, 53] on icon at bounding box center [20, 53] width 13 height 13
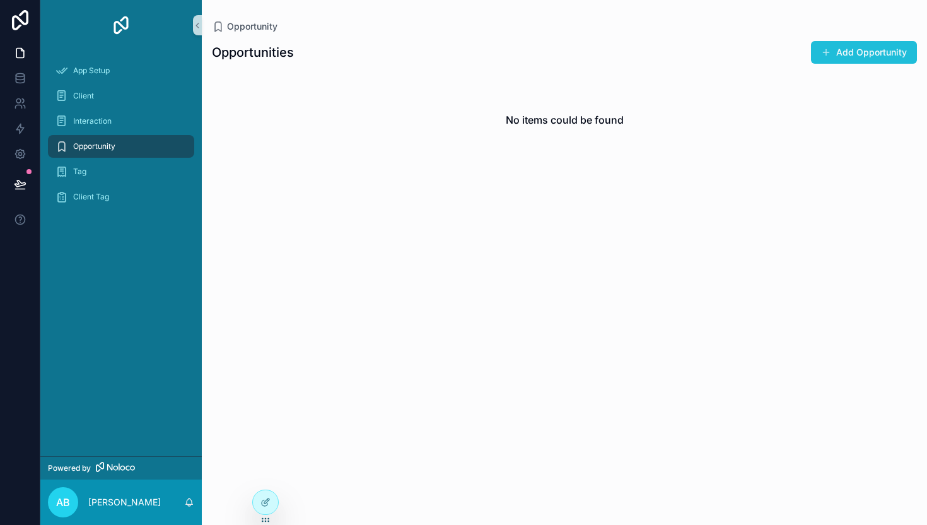
click at [848, 57] on button "Add Opportunity" at bounding box center [864, 52] width 106 height 23
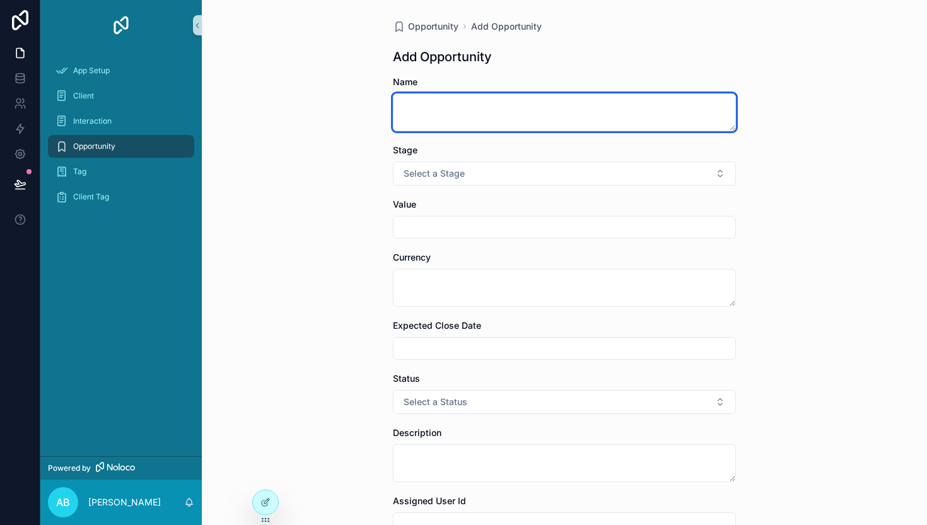
click at [491, 124] on textarea "scrollable content" at bounding box center [564, 112] width 343 height 38
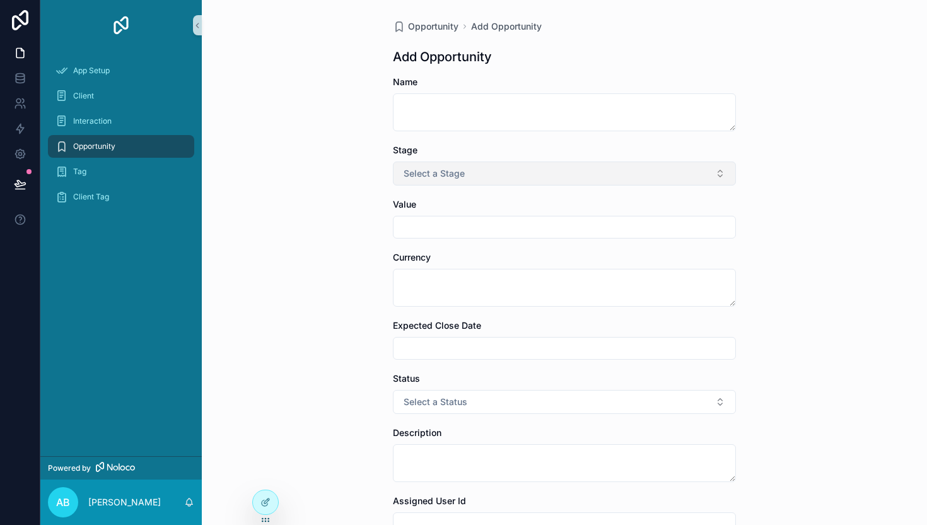
click at [484, 175] on button "Select a Stage" at bounding box center [564, 173] width 343 height 24
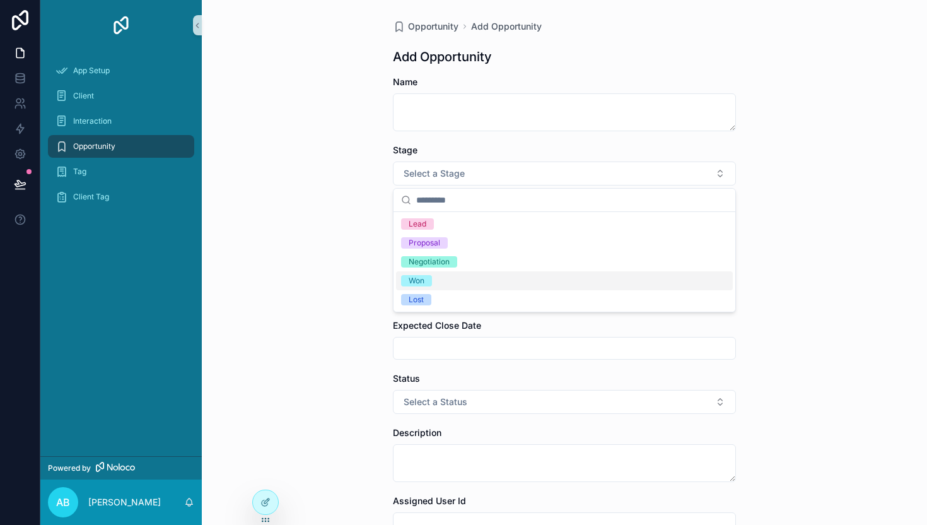
click at [330, 189] on div "Opportunity Add Opportunity Add Opportunity Name Stage Select a Stage Value Cur…" at bounding box center [564, 262] width 725 height 525
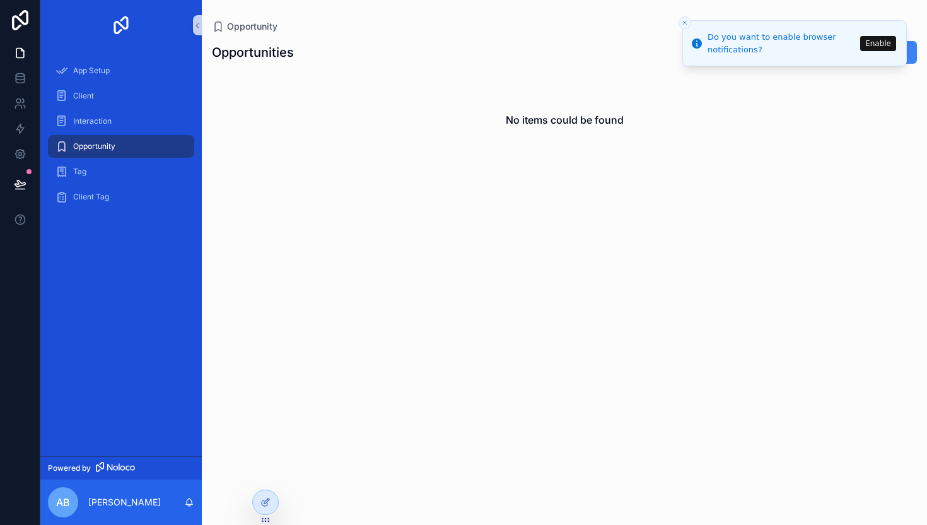
click at [685, 25] on icon "Close toast" at bounding box center [685, 23] width 8 height 8
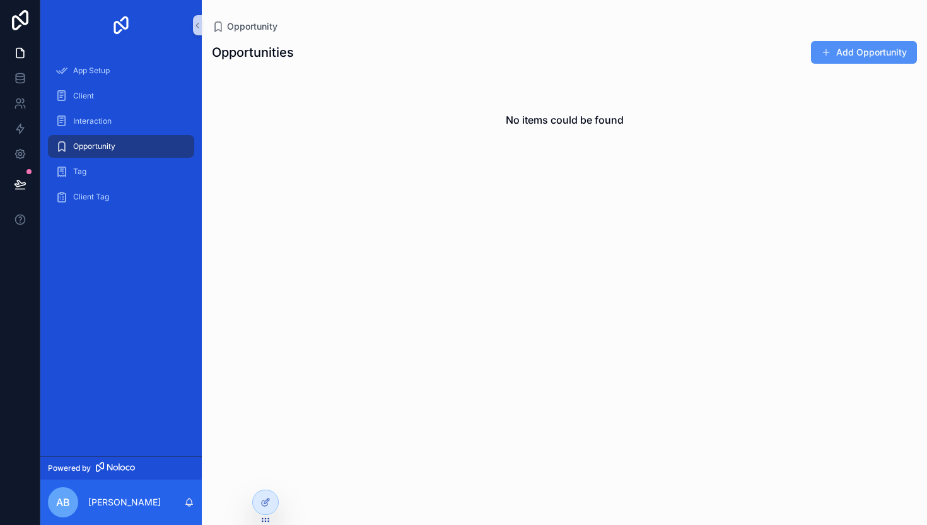
click at [867, 54] on button "Add Opportunity" at bounding box center [864, 52] width 106 height 23
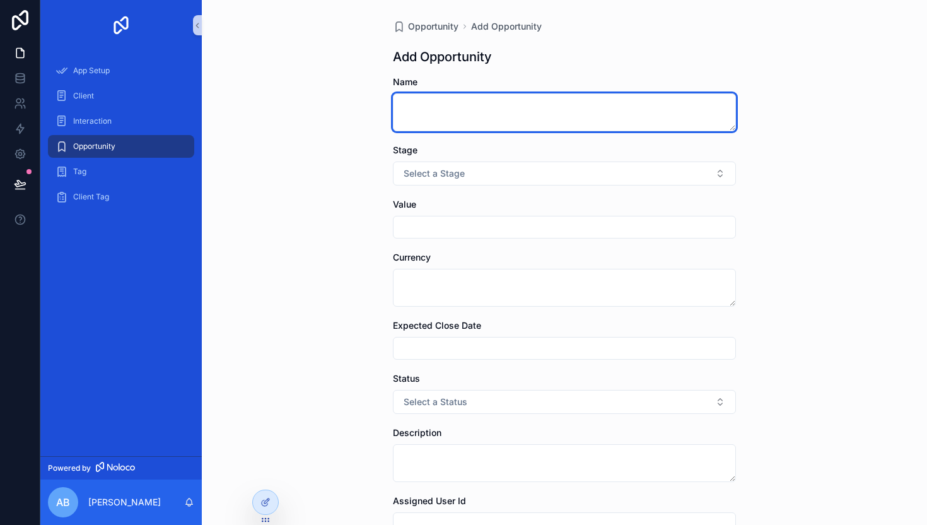
click at [487, 108] on textarea "scrollable content" at bounding box center [564, 112] width 343 height 38
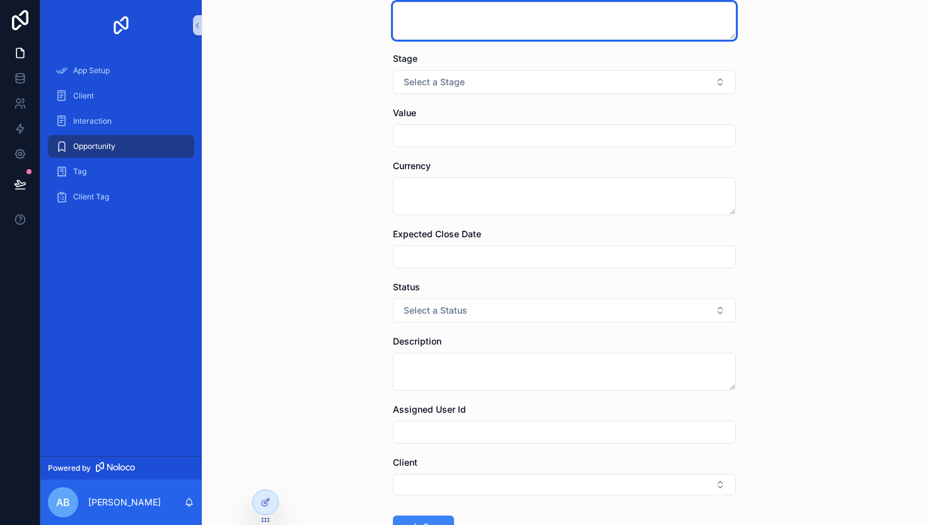
scroll to position [185, 0]
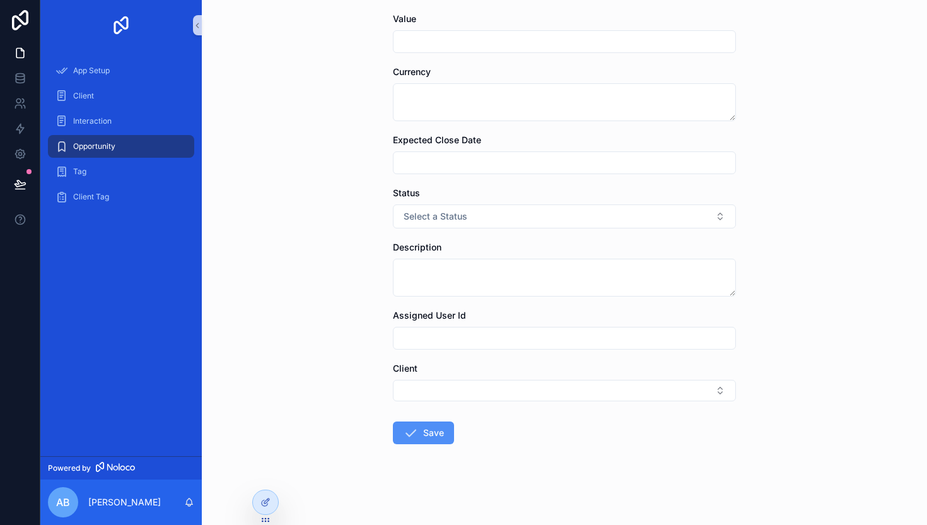
click at [427, 429] on button "Save" at bounding box center [423, 432] width 61 height 23
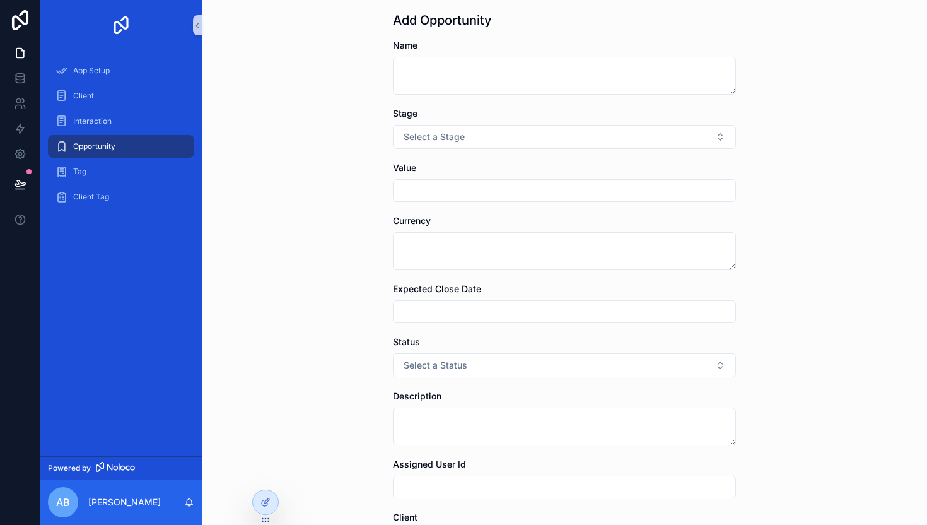
scroll to position [0, 0]
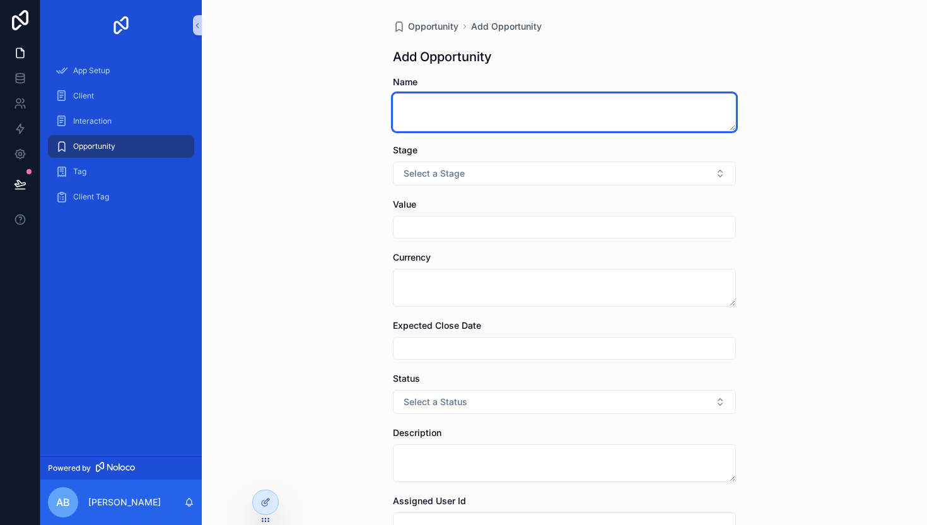
click at [479, 96] on textarea "scrollable content" at bounding box center [564, 112] width 343 height 38
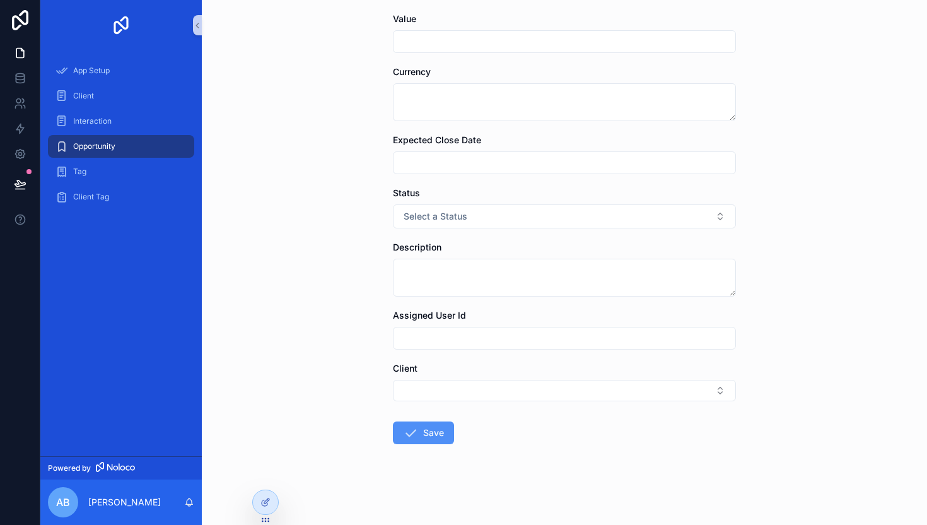
type textarea "***"
click at [431, 432] on button "Save" at bounding box center [423, 432] width 61 height 23
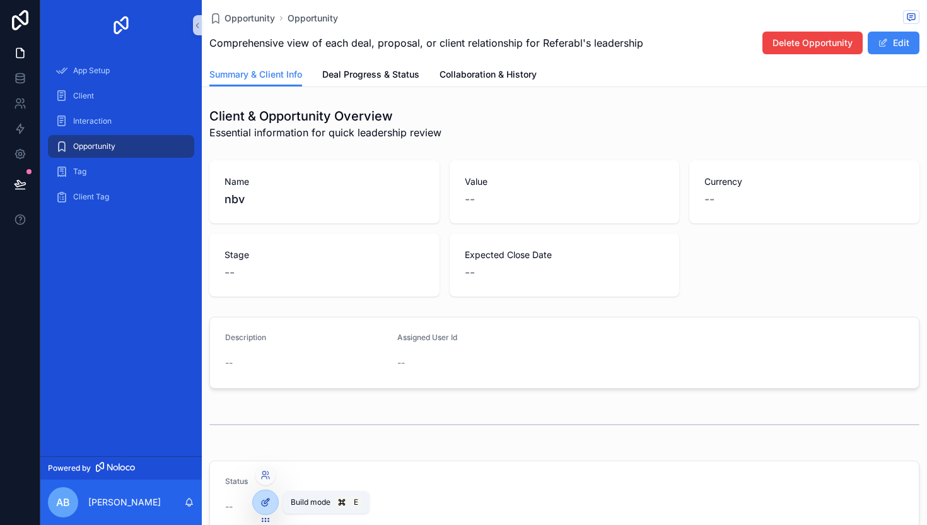
click at [267, 499] on icon at bounding box center [267, 499] width 1 height 1
click at [522, 74] on span "Collaboration & History" at bounding box center [487, 74] width 97 height 13
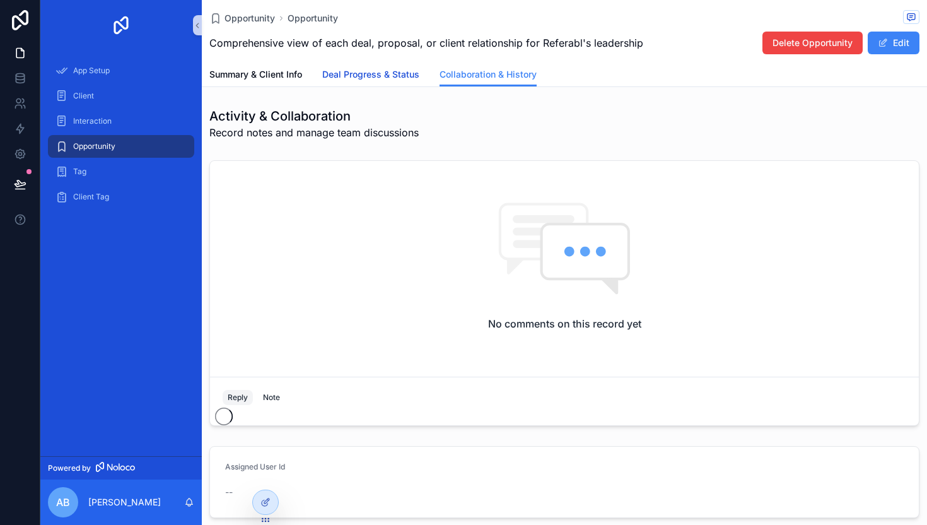
click at [379, 73] on span "Deal Progress & Status" at bounding box center [370, 74] width 97 height 13
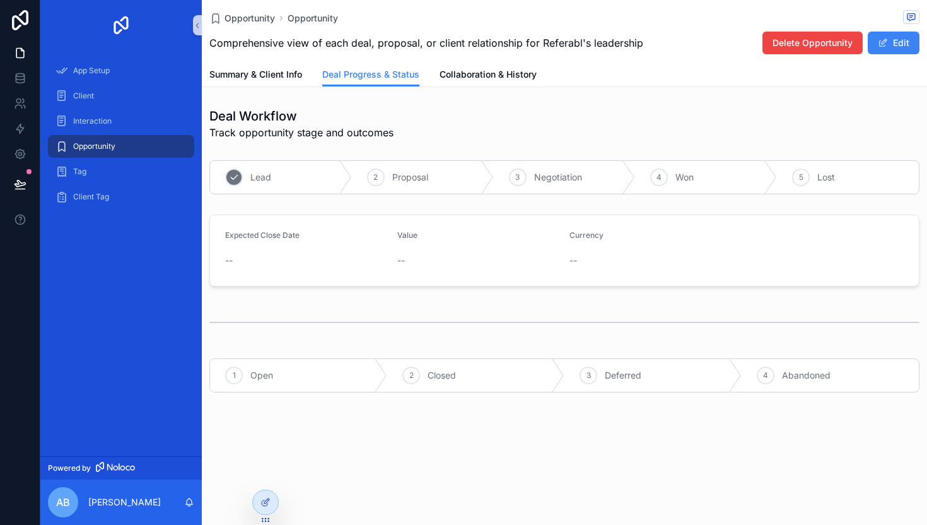
click at [270, 182] on span "Lead" at bounding box center [260, 177] width 21 height 13
click at [383, 172] on div "2 Proposal" at bounding box center [423, 177] width 142 height 33
click at [701, 173] on div "4 Won" at bounding box center [706, 177] width 142 height 33
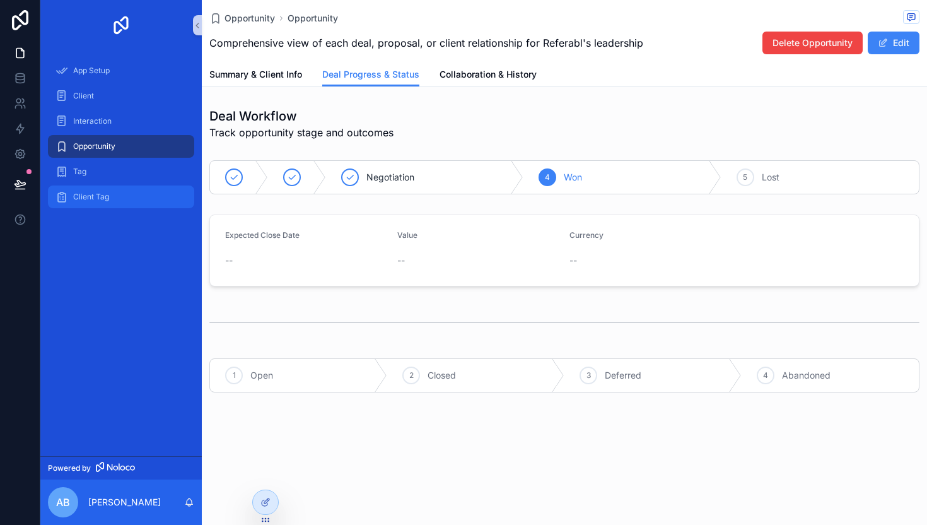
click at [91, 192] on span "Client Tag" at bounding box center [91, 197] width 36 height 10
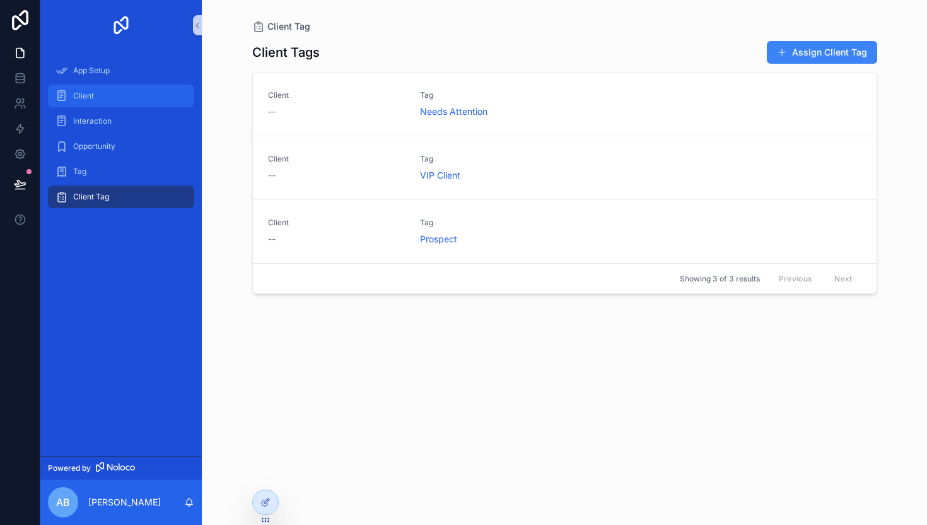
click at [93, 88] on div "Client" at bounding box center [120, 96] width 131 height 20
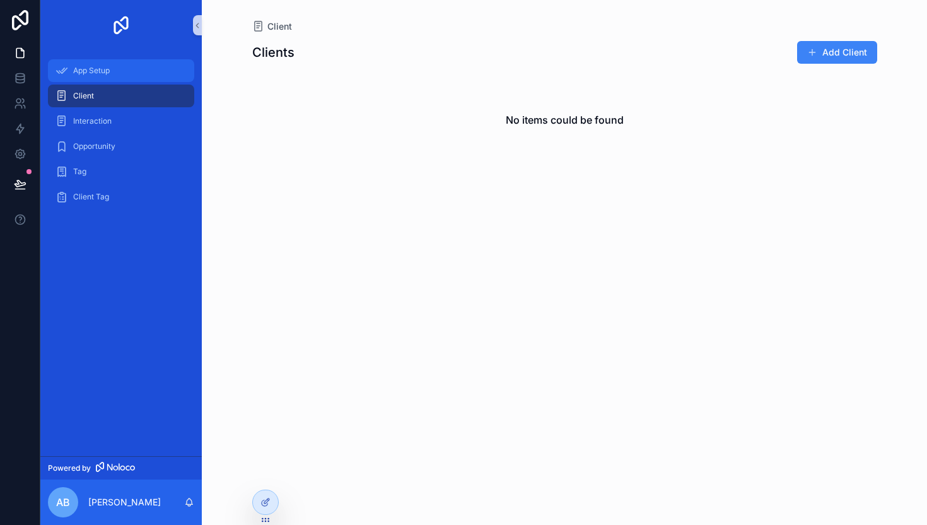
click at [97, 74] on span "App Setup" at bounding box center [91, 71] width 37 height 10
